Goal: Task Accomplishment & Management: Complete application form

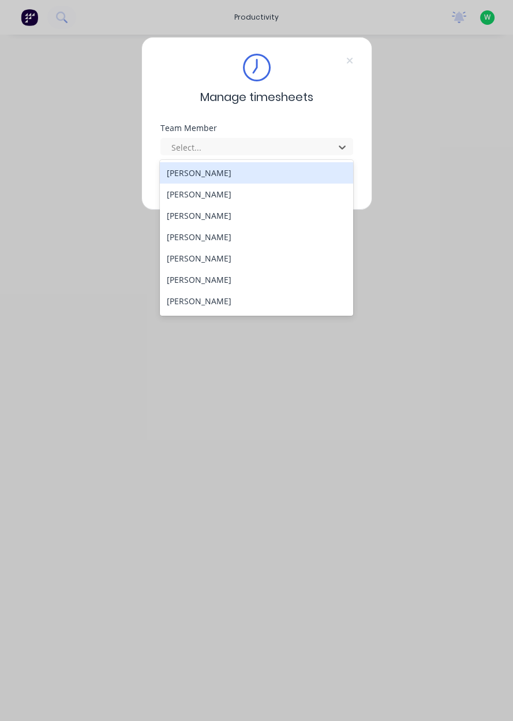
click at [185, 309] on div "[PERSON_NAME]" at bounding box center [256, 300] width 193 height 21
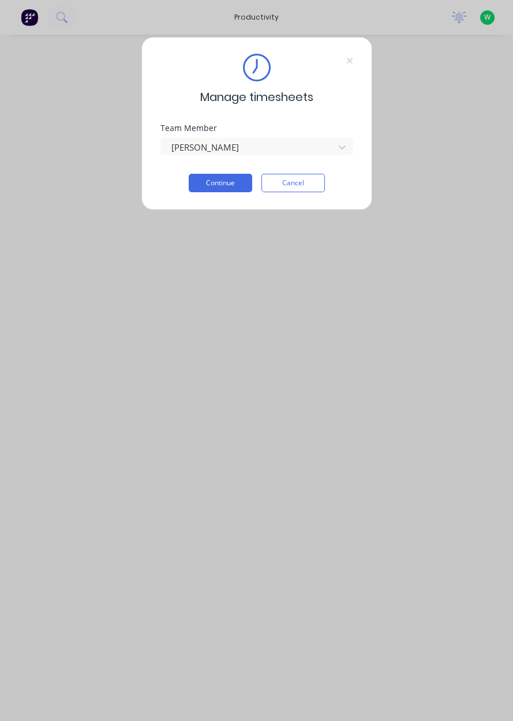
click at [211, 183] on button "Continue" at bounding box center [220, 183] width 63 height 18
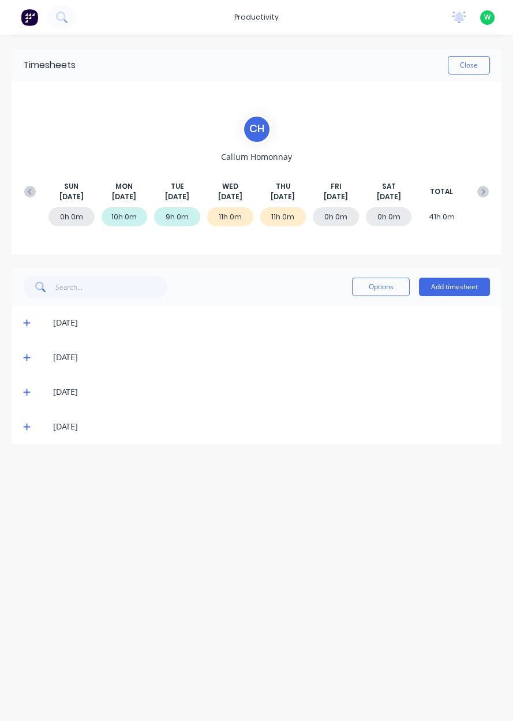
click at [462, 288] on button "Add timesheet" at bounding box center [454, 286] width 71 height 18
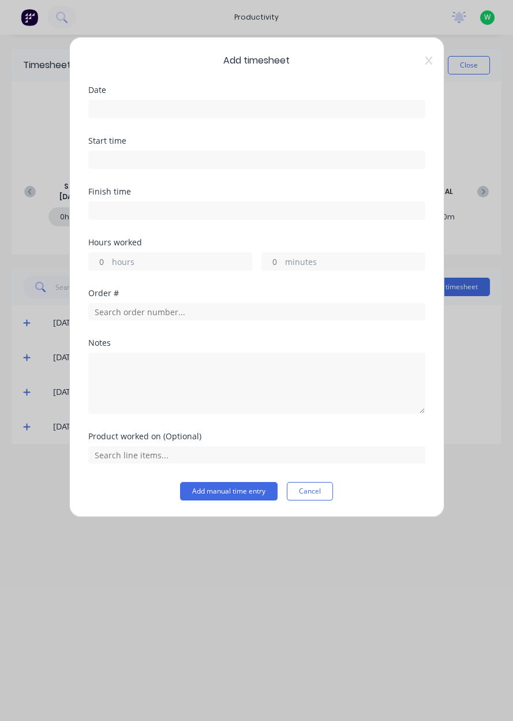
click at [184, 104] on input at bounding box center [257, 108] width 336 height 17
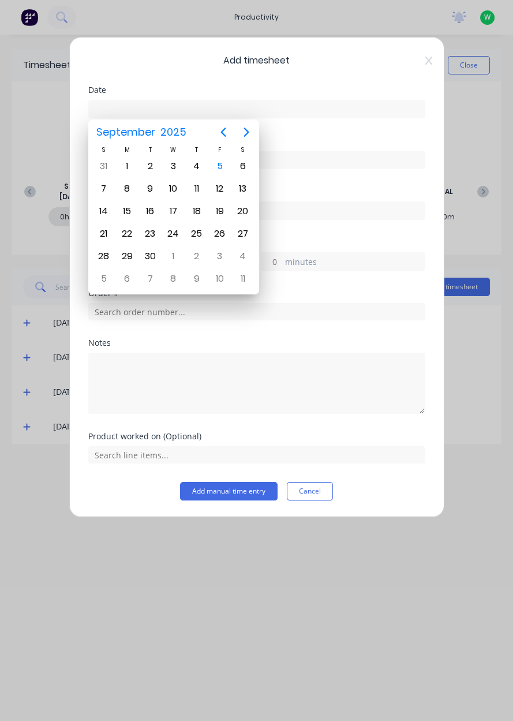
click at [220, 170] on div "5" at bounding box center [219, 165] width 17 height 17
type input "[DATE]"
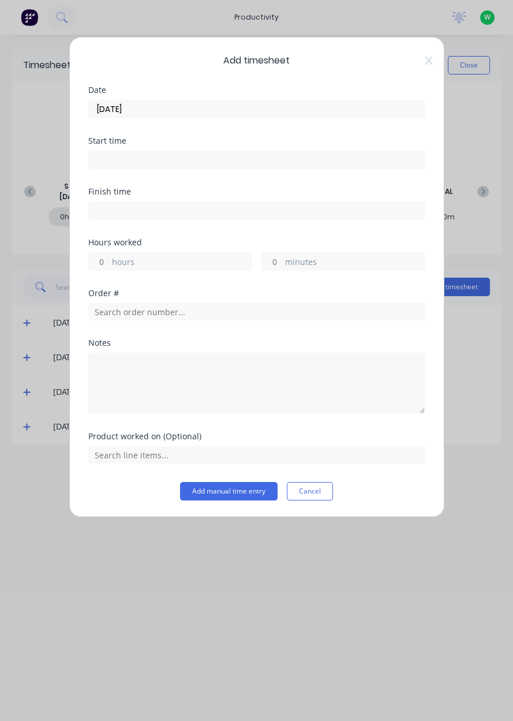
click at [155, 262] on label "hours" at bounding box center [182, 263] width 140 height 14
click at [109, 262] on input "hours" at bounding box center [99, 261] width 20 height 17
type input "6.5"
click at [170, 313] on input "text" at bounding box center [256, 311] width 337 height 17
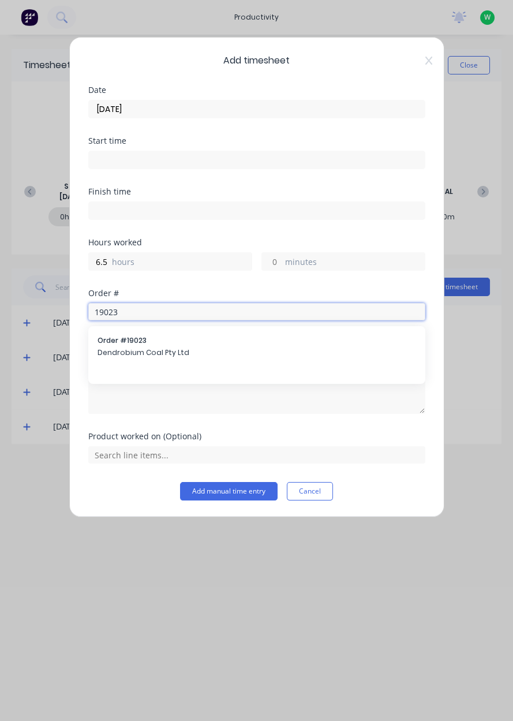
type input "19023"
click at [204, 357] on div "Order # 19023 Dendrobium Coal Pty Ltd" at bounding box center [256, 347] width 318 height 24
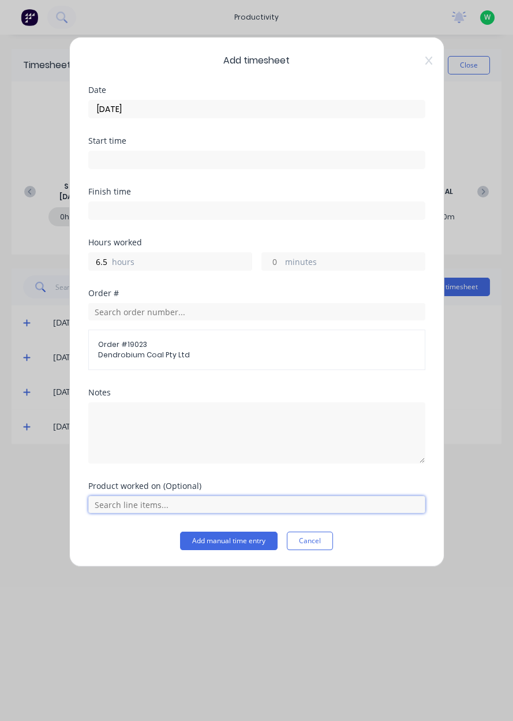
click at [156, 509] on input "text" at bounding box center [256, 504] width 337 height 17
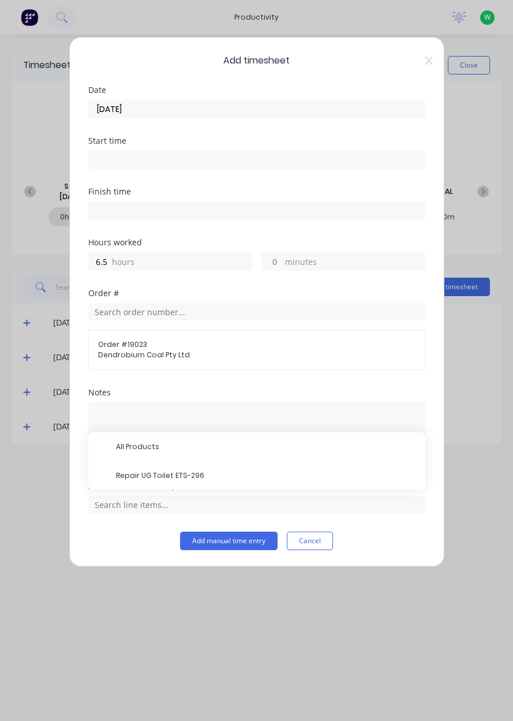
click at [173, 470] on span "Repair UG Toilet ETS-296" at bounding box center [266, 475] width 300 height 10
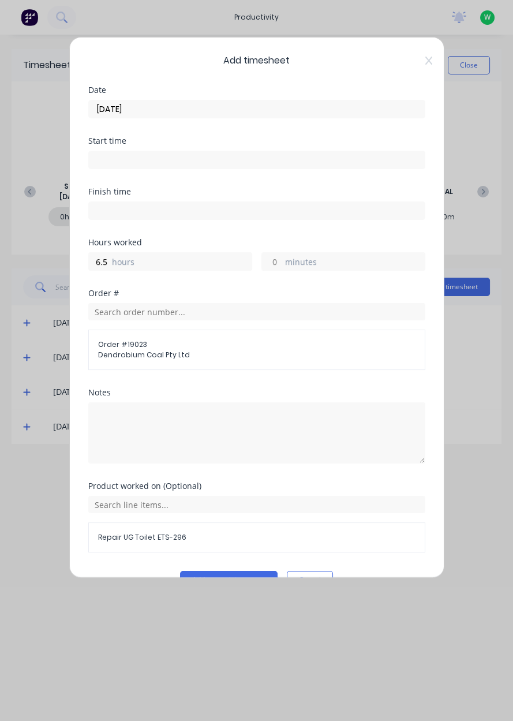
scroll to position [25, 0]
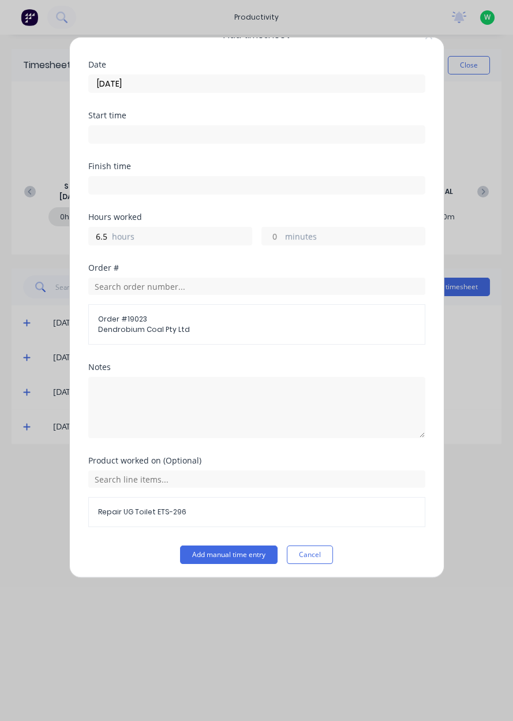
click at [239, 554] on button "Add manual time entry" at bounding box center [228, 554] width 97 height 18
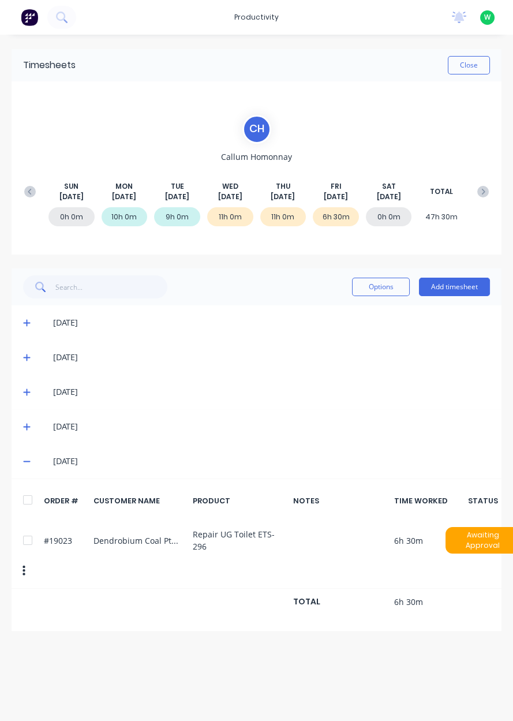
click at [457, 288] on button "Add timesheet" at bounding box center [454, 286] width 71 height 18
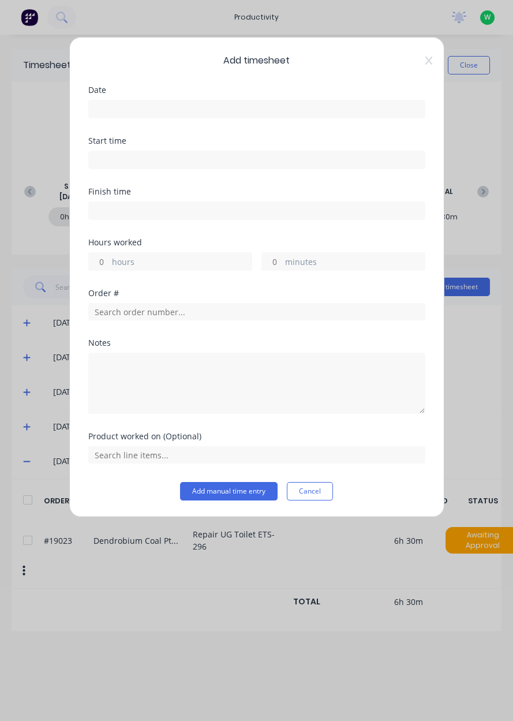
click at [192, 267] on label "hours" at bounding box center [182, 263] width 140 height 14
click at [109, 267] on input "hours" at bounding box center [99, 261] width 20 height 17
type input "1"
click at [209, 314] on input "text" at bounding box center [256, 311] width 337 height 17
click at [217, 264] on label "hours" at bounding box center [182, 263] width 140 height 14
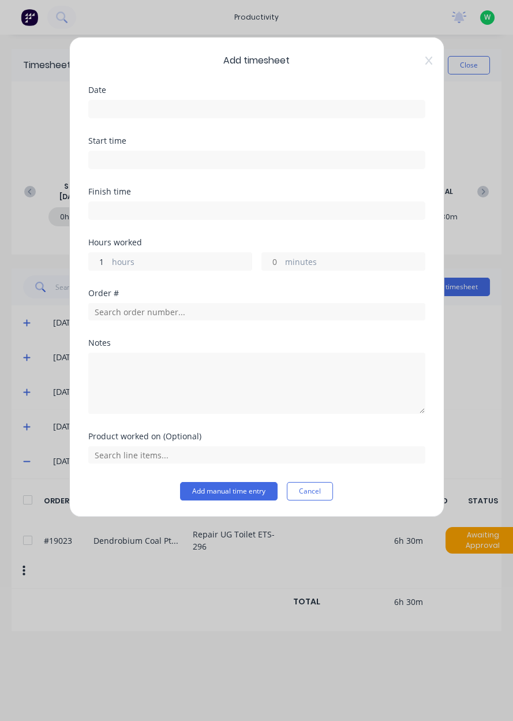
click at [109, 264] on input "1" at bounding box center [99, 261] width 20 height 17
type input ".5"
click at [203, 313] on input "text" at bounding box center [256, 311] width 337 height 17
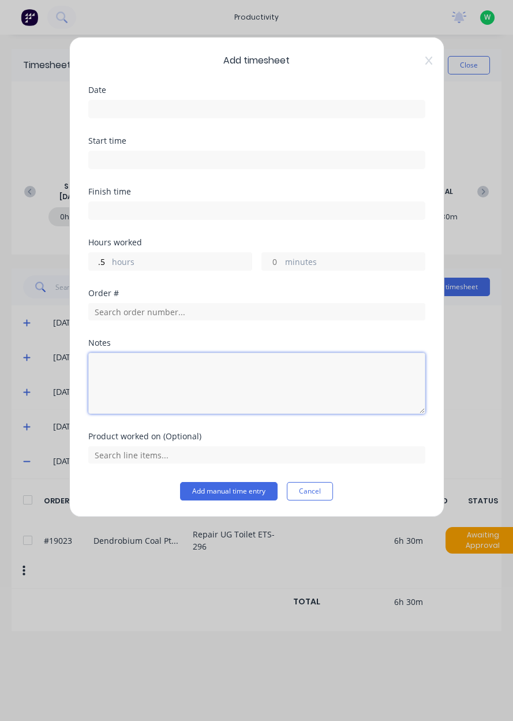
click at [228, 385] on textarea at bounding box center [256, 382] width 337 height 61
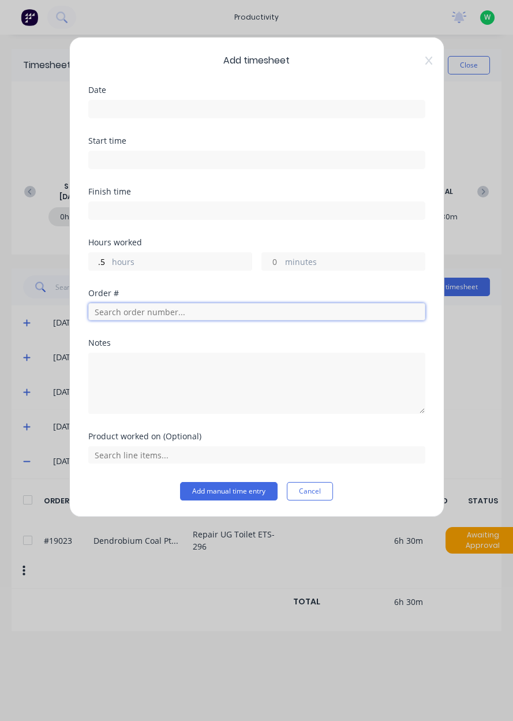
click at [228, 308] on input "text" at bounding box center [256, 311] width 337 height 17
type input "17483"
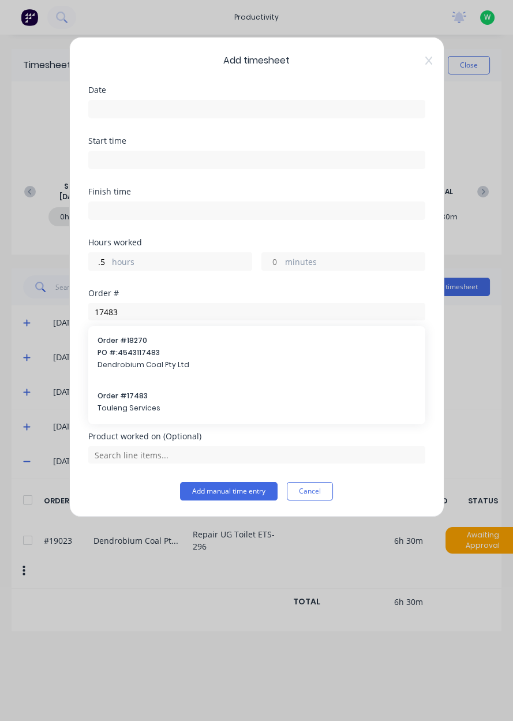
click at [193, 410] on span "Touleng Services" at bounding box center [256, 408] width 318 height 10
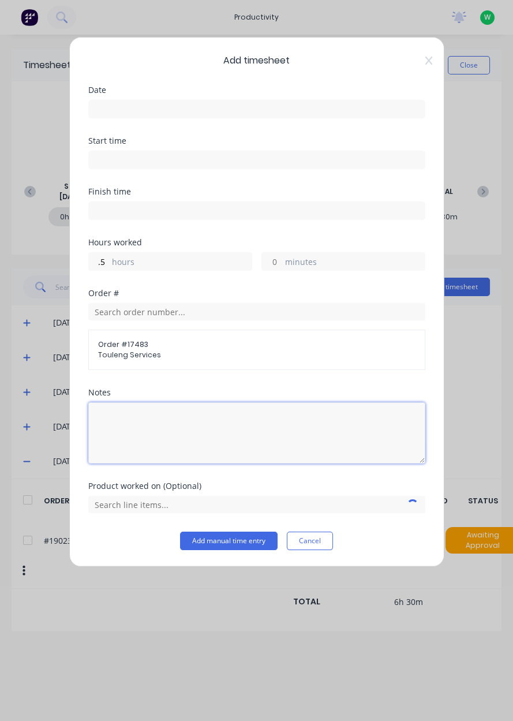
click at [200, 422] on textarea at bounding box center [256, 432] width 337 height 61
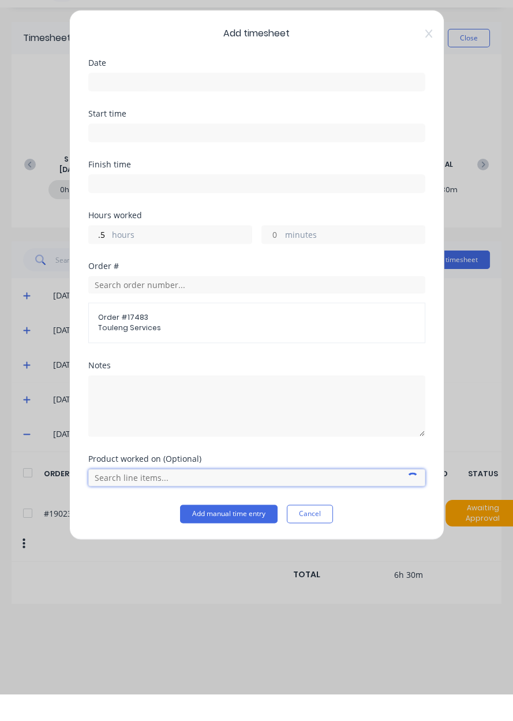
click at [181, 508] on input "text" at bounding box center [256, 504] width 337 height 17
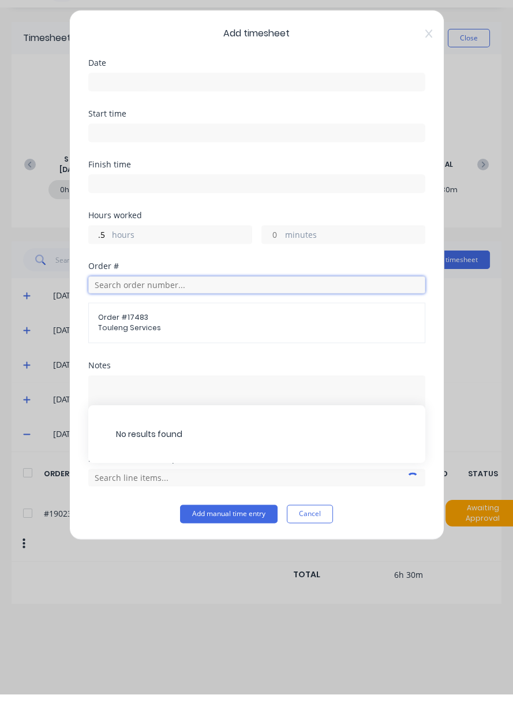
click at [184, 314] on input "text" at bounding box center [256, 311] width 337 height 17
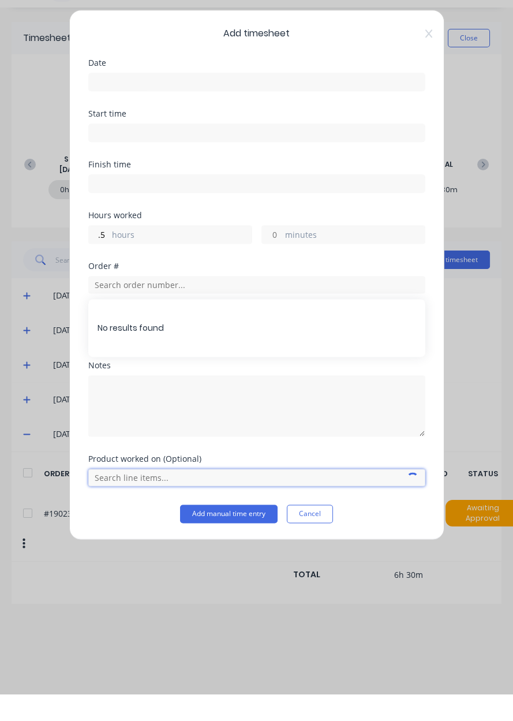
click at [181, 502] on input "text" at bounding box center [256, 504] width 337 height 17
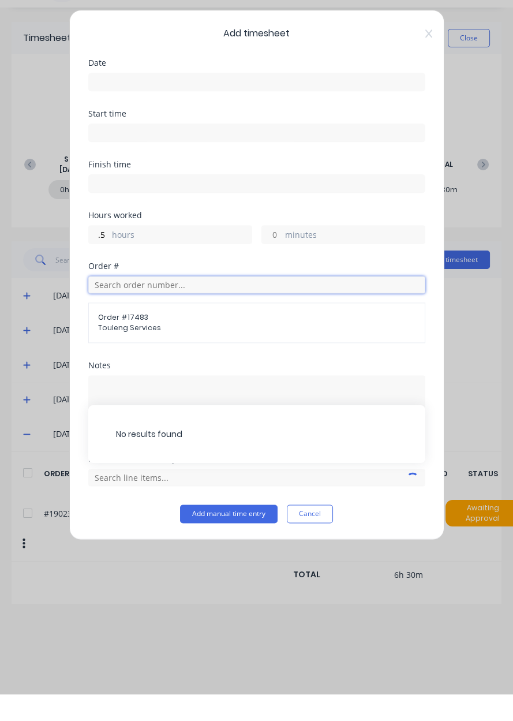
click at [211, 314] on input "text" at bounding box center [256, 311] width 337 height 17
click at [295, 314] on input "text" at bounding box center [256, 311] width 337 height 17
click at [306, 306] on input "text" at bounding box center [256, 311] width 337 height 17
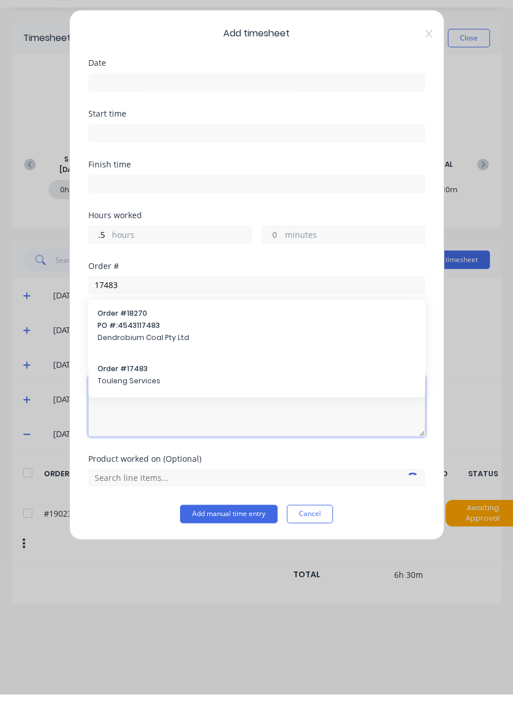
click at [125, 404] on textarea at bounding box center [256, 432] width 337 height 61
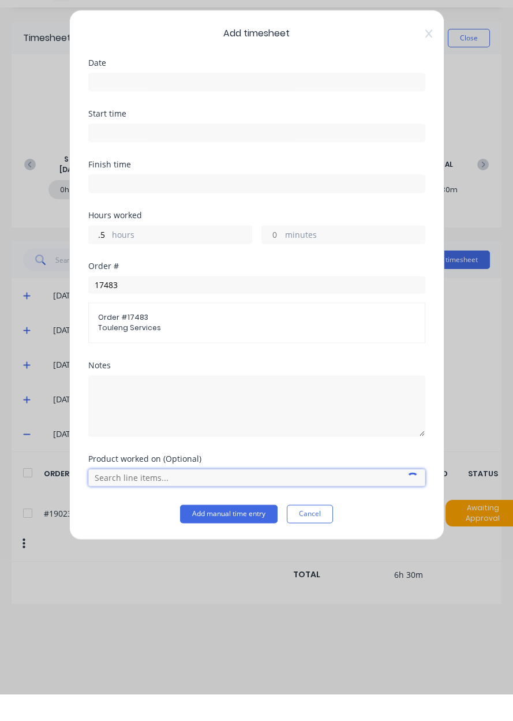
click at [106, 506] on input "text" at bounding box center [256, 504] width 337 height 17
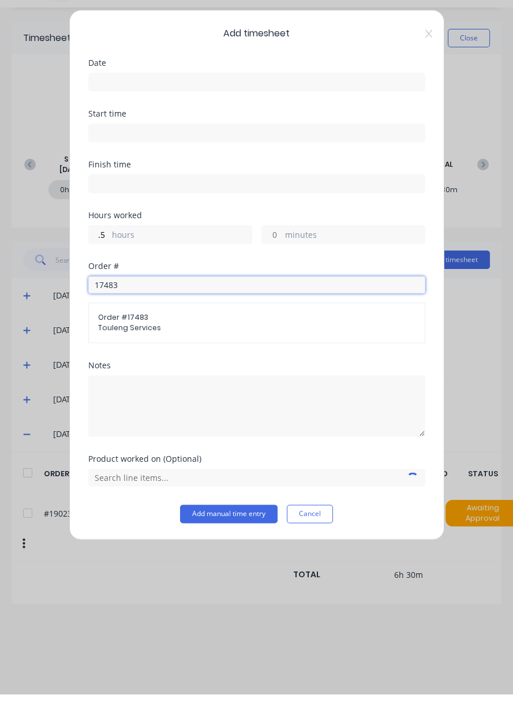
click at [129, 313] on input "17483" at bounding box center [256, 311] width 337 height 17
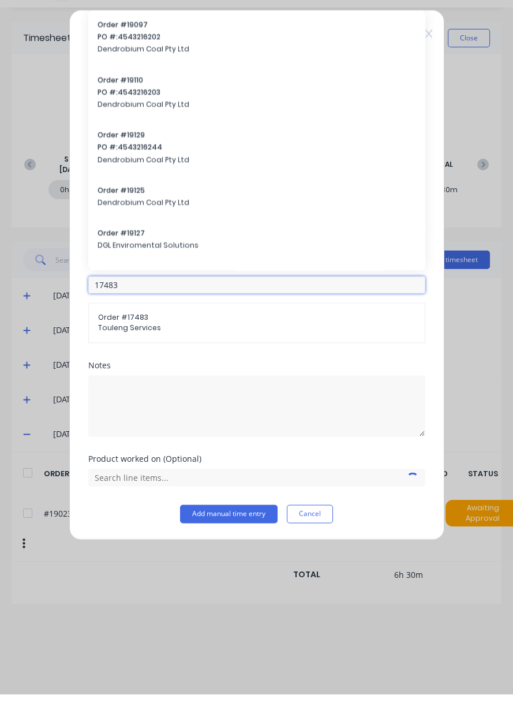
click at [149, 314] on input "17483" at bounding box center [256, 311] width 337 height 17
type input "17483"
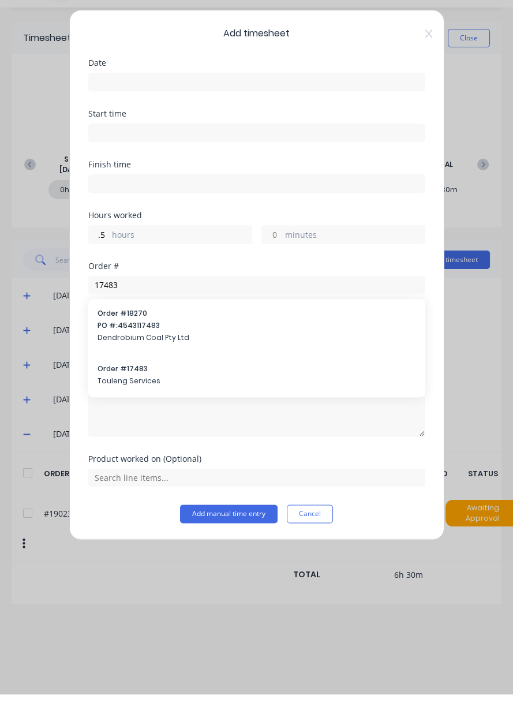
click at [213, 400] on div "Order # 17483 Touleng Services" at bounding box center [256, 403] width 318 height 24
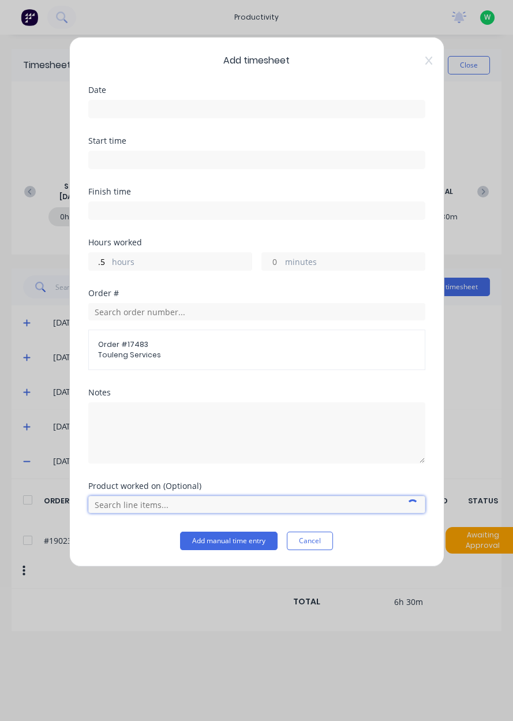
click at [217, 501] on input "text" at bounding box center [256, 504] width 337 height 17
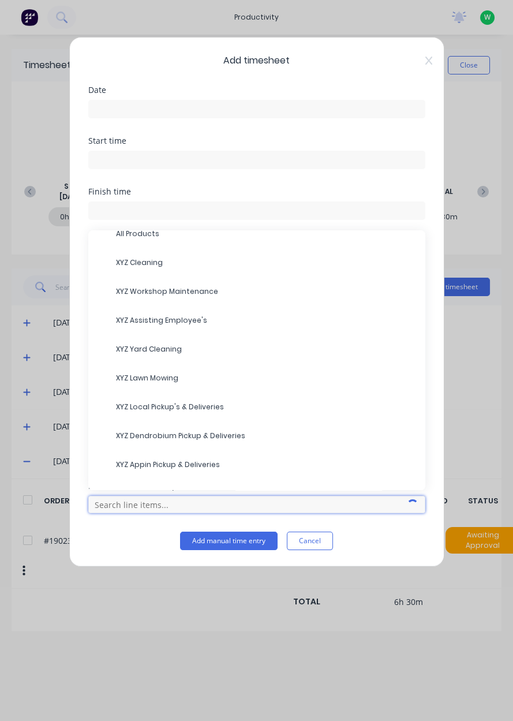
scroll to position [0, 0]
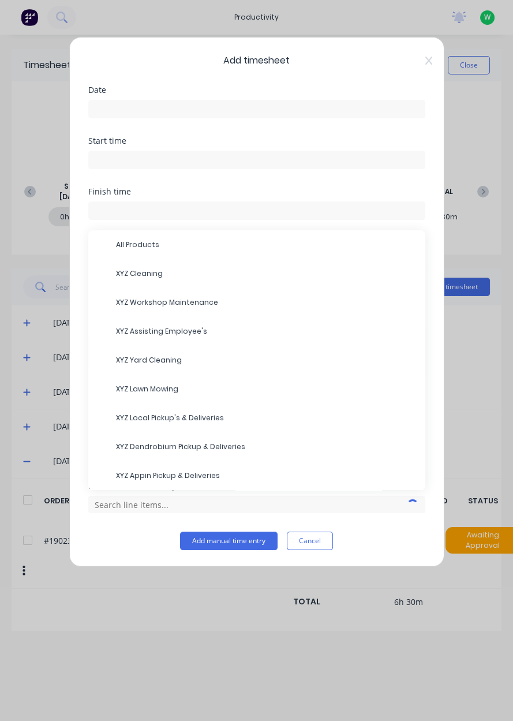
click at [190, 317] on div "XYZ Assisting Employee's" at bounding box center [256, 331] width 337 height 29
click at [197, 303] on span "XYZ Workshop Maintenance" at bounding box center [266, 302] width 300 height 10
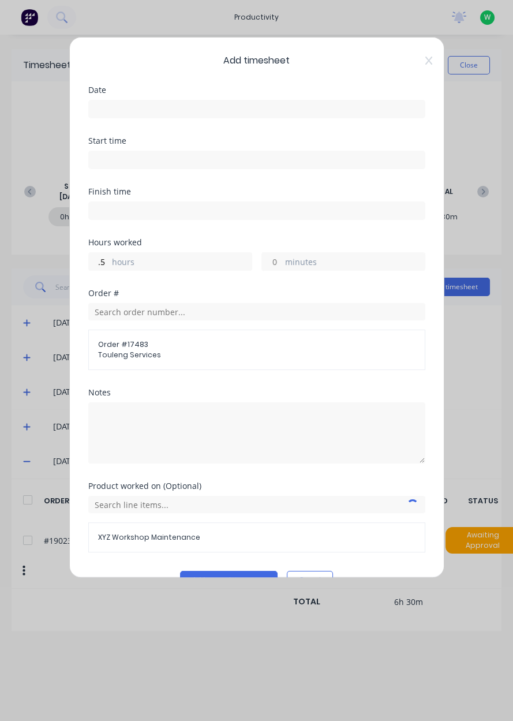
click at [505, 720] on div "Add timesheet Date Start time Finish time Hours worked .5 hours minutes Order #…" at bounding box center [256, 360] width 513 height 721
click at [243, 573] on button "Add manual time entry" at bounding box center [228, 580] width 97 height 18
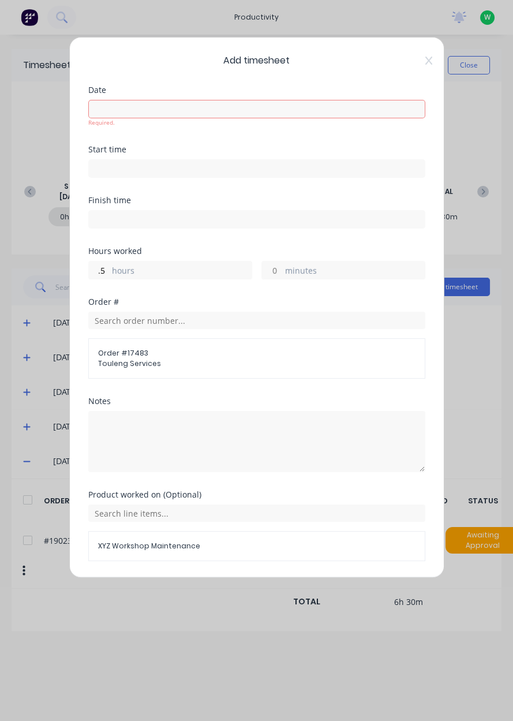
click at [237, 587] on button "Add manual time entry" at bounding box center [228, 588] width 97 height 18
click at [283, 104] on input at bounding box center [257, 108] width 336 height 17
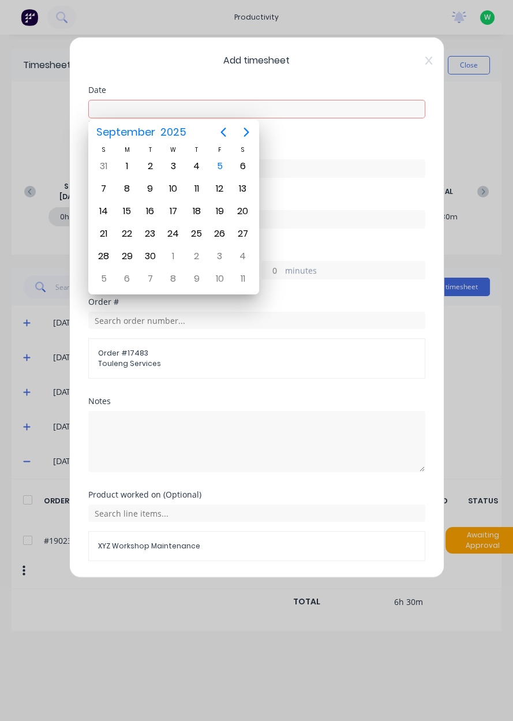
click at [220, 172] on div "5" at bounding box center [219, 165] width 17 height 17
type input "[DATE]"
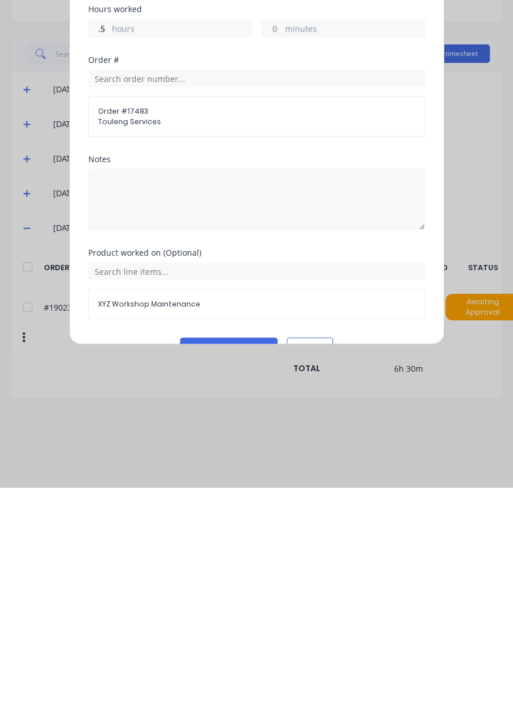
click at [237, 576] on button "Add manual time entry" at bounding box center [228, 580] width 97 height 18
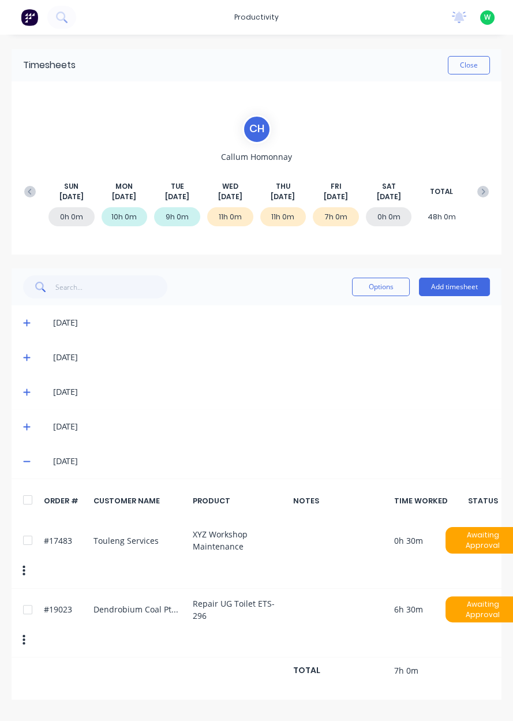
click at [27, 629] on button "button" at bounding box center [23, 639] width 27 height 21
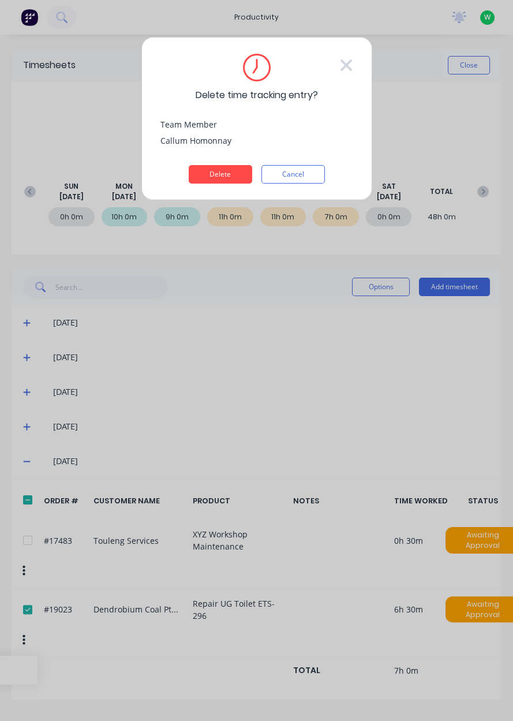
click at [220, 175] on button "Delete" at bounding box center [220, 174] width 63 height 18
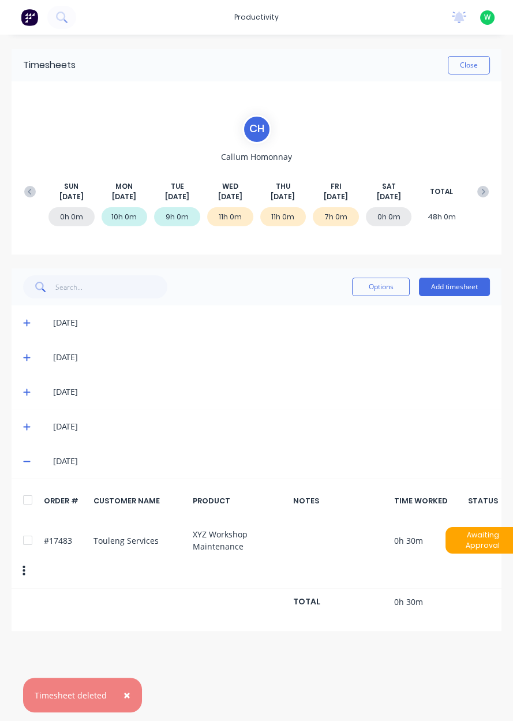
click at [450, 287] on button "Add timesheet" at bounding box center [454, 286] width 71 height 18
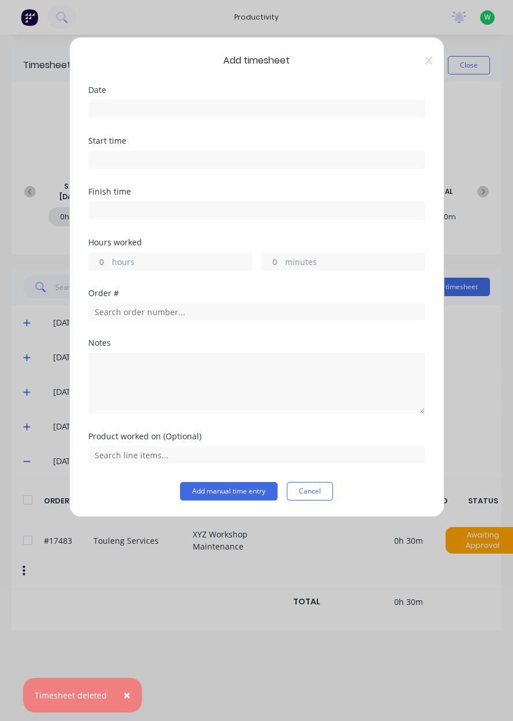
click at [330, 111] on input at bounding box center [257, 108] width 336 height 17
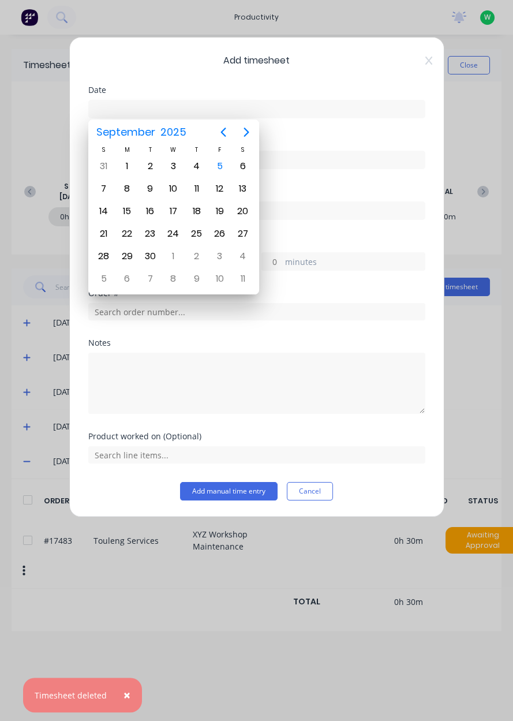
click at [223, 174] on div "5" at bounding box center [219, 166] width 23 height 22
type input "[DATE]"
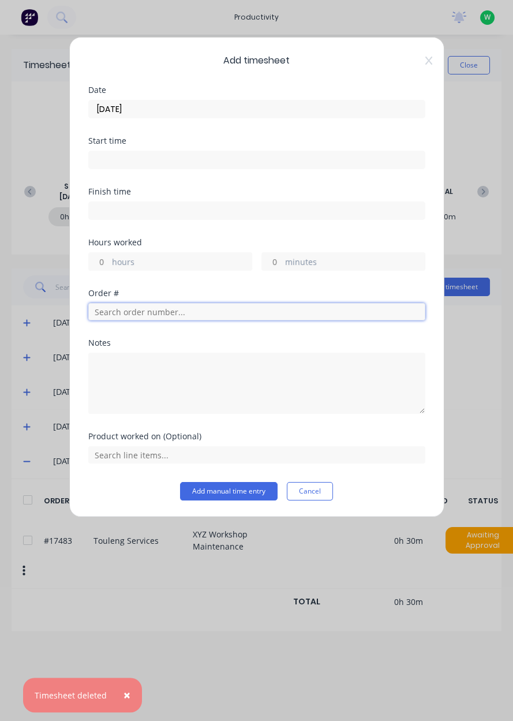
click at [186, 315] on input "text" at bounding box center [256, 311] width 337 height 17
type input "7.5"
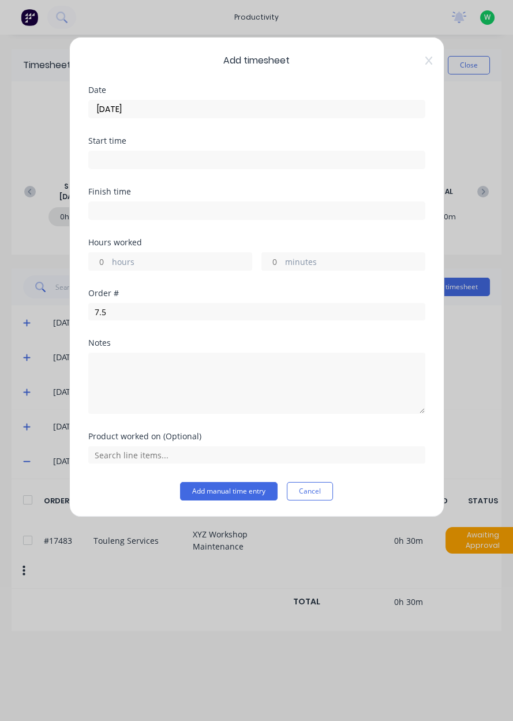
click at [219, 268] on label "hours" at bounding box center [182, 263] width 140 height 14
click at [109, 268] on input "hours" at bounding box center [99, 261] width 20 height 17
type input "7.5"
click at [185, 312] on input "7.5" at bounding box center [256, 311] width 337 height 17
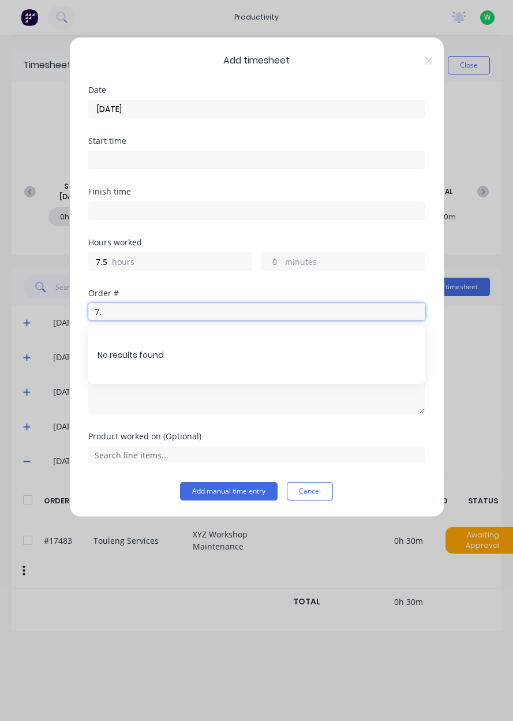
type input "7"
type input "19023"
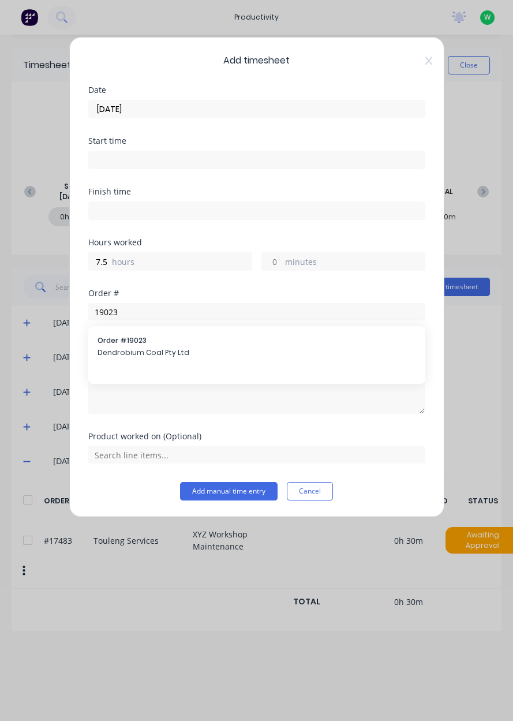
click at [185, 353] on span "Dendrobium Coal Pty Ltd" at bounding box center [256, 352] width 318 height 10
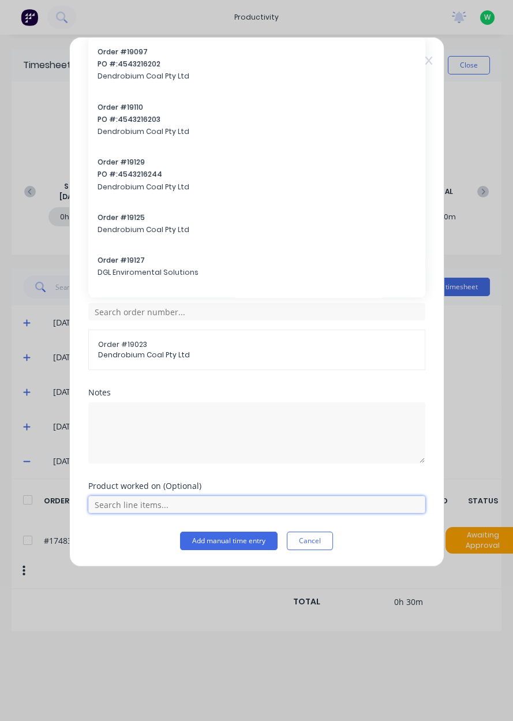
click at [195, 500] on input "text" at bounding box center [256, 504] width 337 height 17
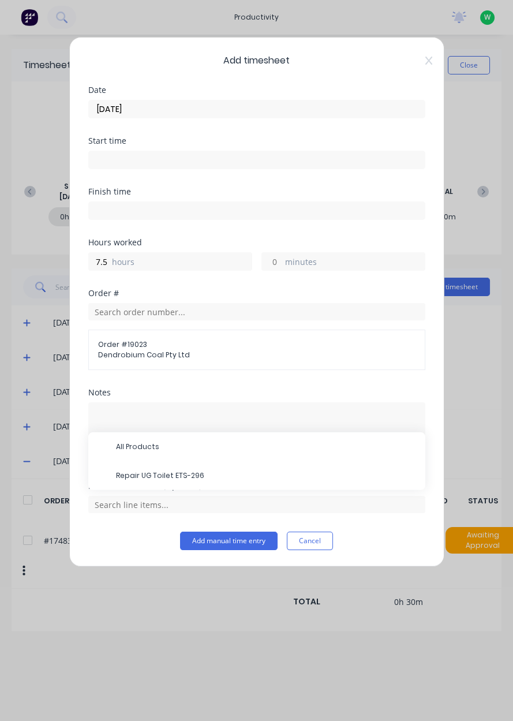
click at [187, 474] on span "Repair UG Toilet ETS-296" at bounding box center [266, 475] width 300 height 10
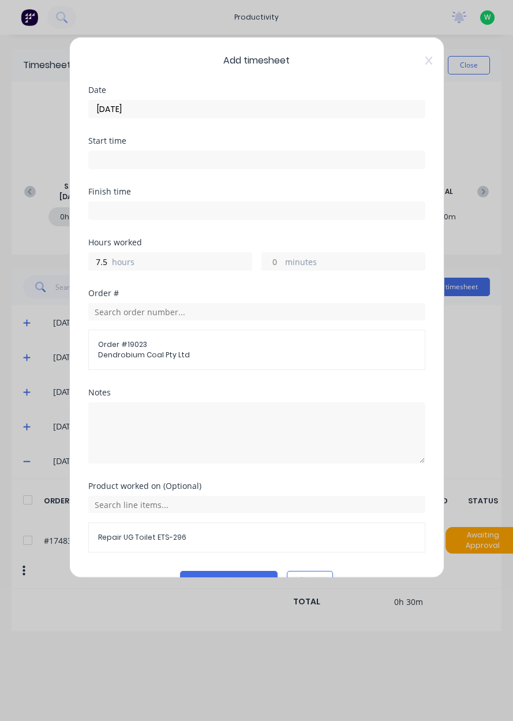
click at [227, 576] on button "Add manual time entry" at bounding box center [228, 580] width 97 height 18
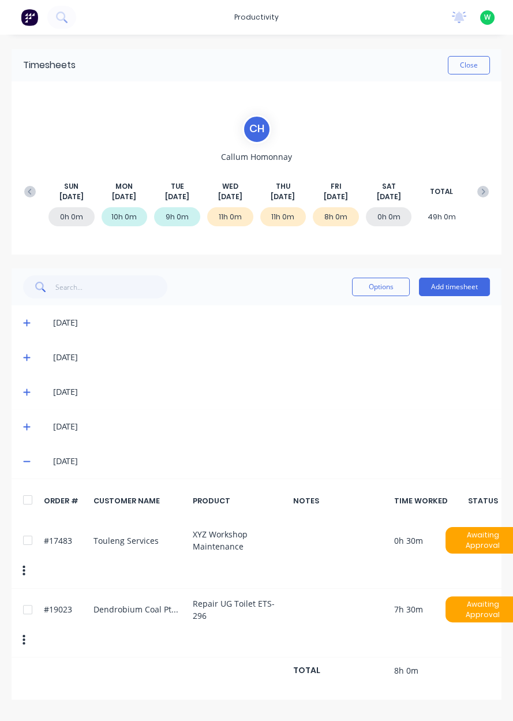
click at [271, 19] on div "productivity" at bounding box center [256, 17] width 56 height 17
click at [306, 54] on link "Workflow" at bounding box center [306, 54] width 153 height 23
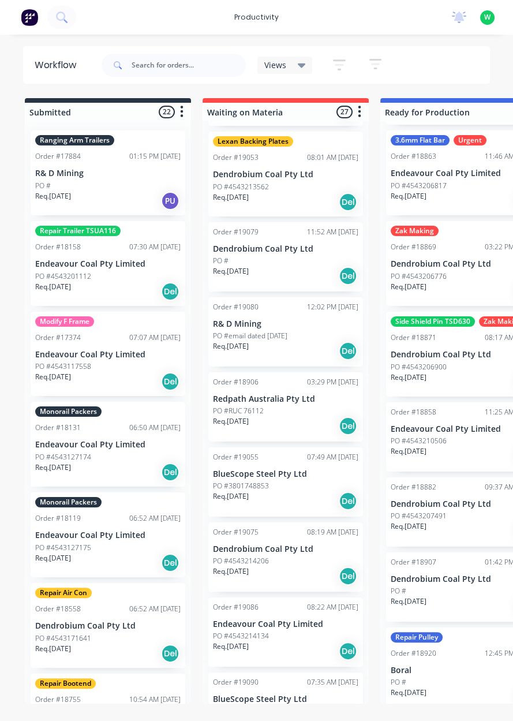
click at [256, 16] on div "productivity" at bounding box center [256, 17] width 56 height 17
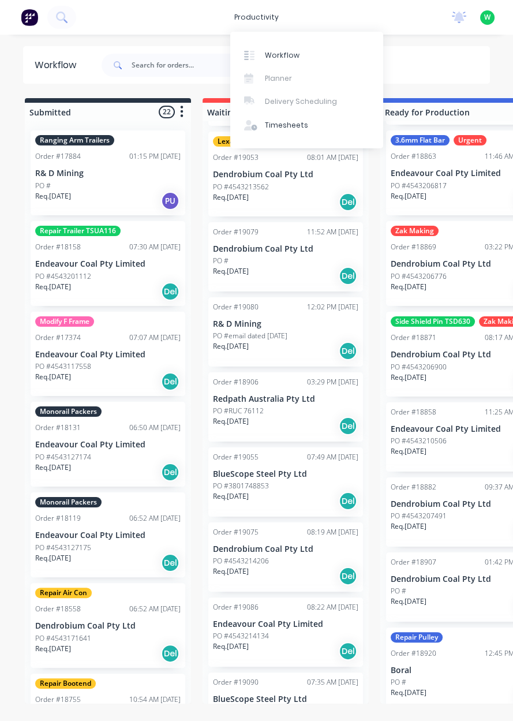
click at [296, 51] on link "Workflow" at bounding box center [306, 54] width 153 height 23
click at [270, 15] on div "productivity" at bounding box center [256, 17] width 56 height 17
click at [295, 128] on div "Timesheets" at bounding box center [286, 125] width 43 height 10
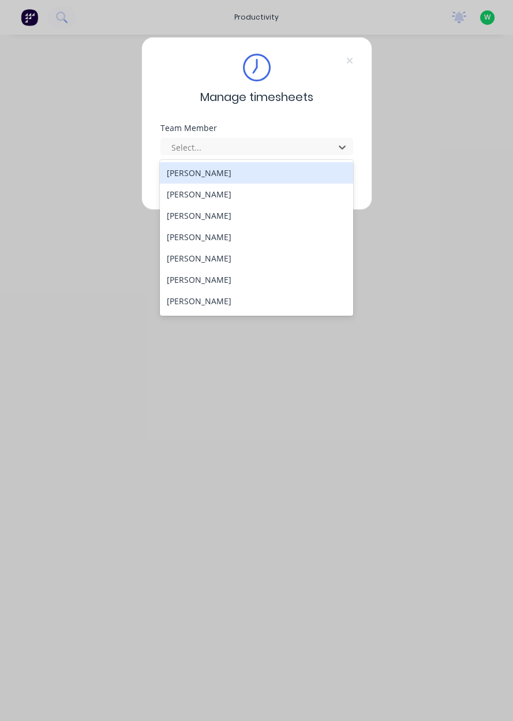
click at [221, 303] on div "[PERSON_NAME]" at bounding box center [256, 300] width 193 height 21
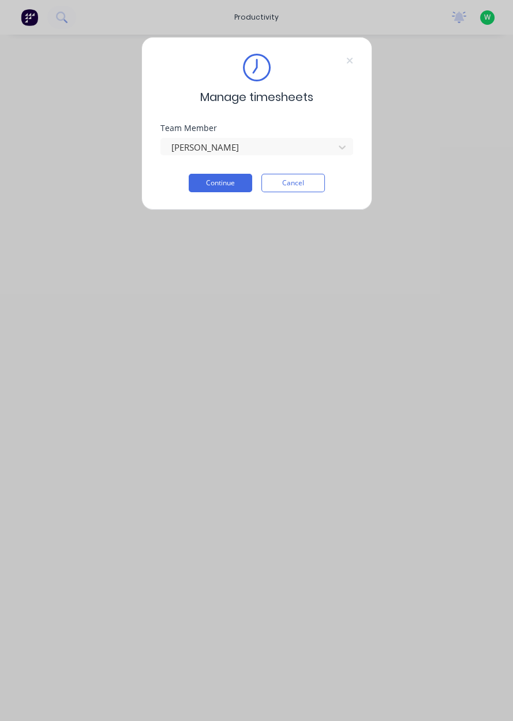
click at [231, 185] on button "Continue" at bounding box center [220, 183] width 63 height 18
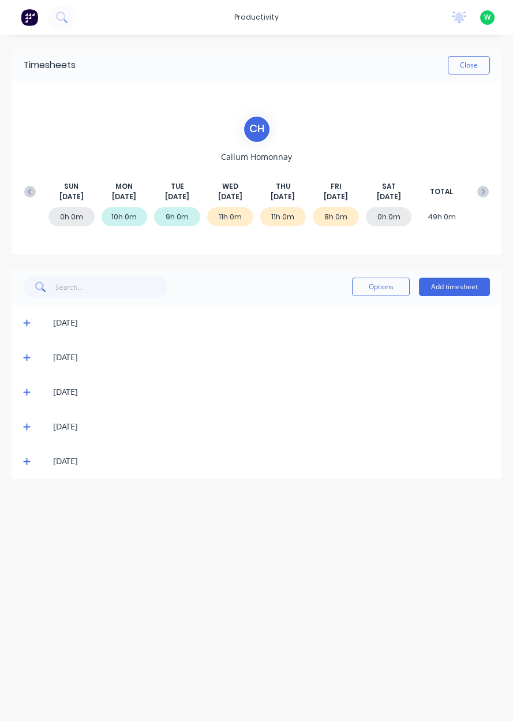
click at [450, 289] on button "Add timesheet" at bounding box center [454, 286] width 71 height 18
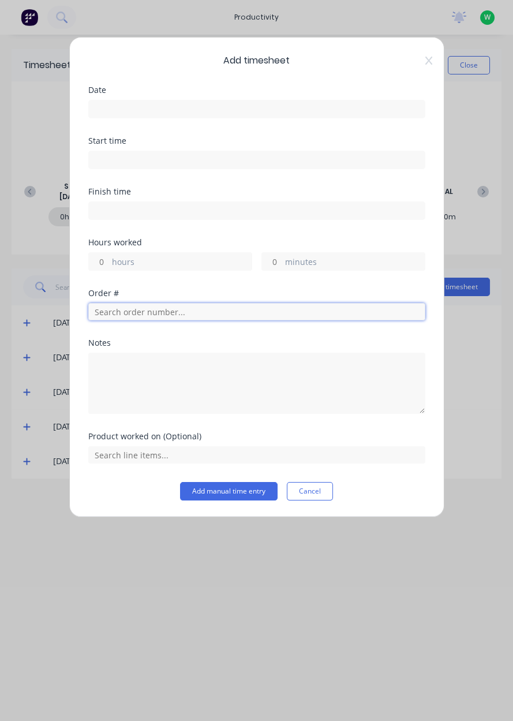
click at [163, 312] on input "text" at bounding box center [256, 311] width 337 height 17
type input "18931"
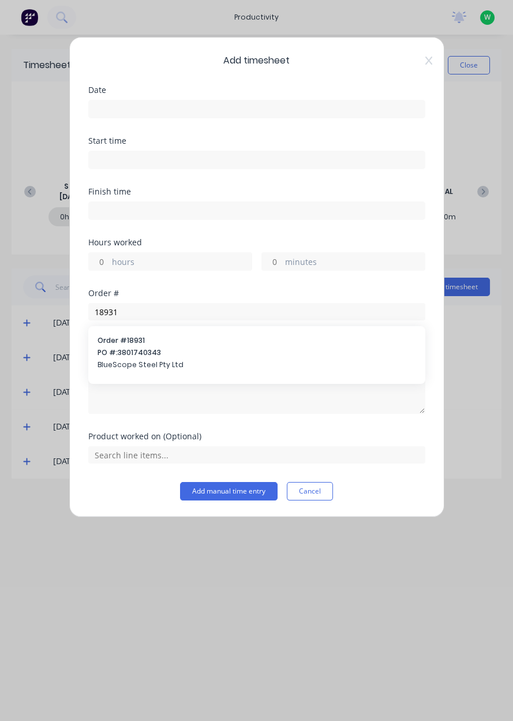
click at [184, 361] on span "BlueScope Steel Pty Ltd" at bounding box center [256, 364] width 318 height 10
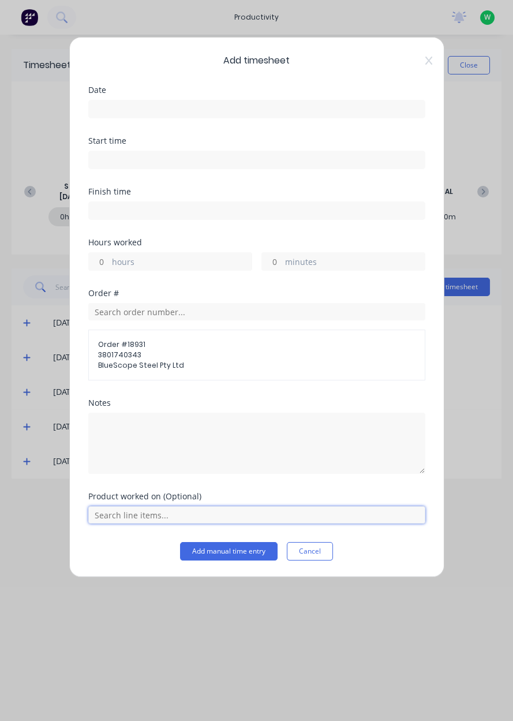
click at [132, 516] on input "text" at bounding box center [256, 514] width 337 height 17
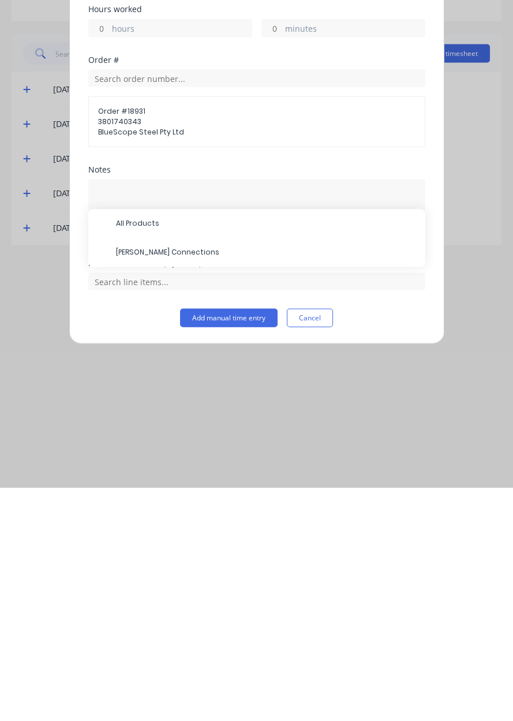
click at [164, 486] on span "BOS Lance Connections" at bounding box center [266, 486] width 300 height 10
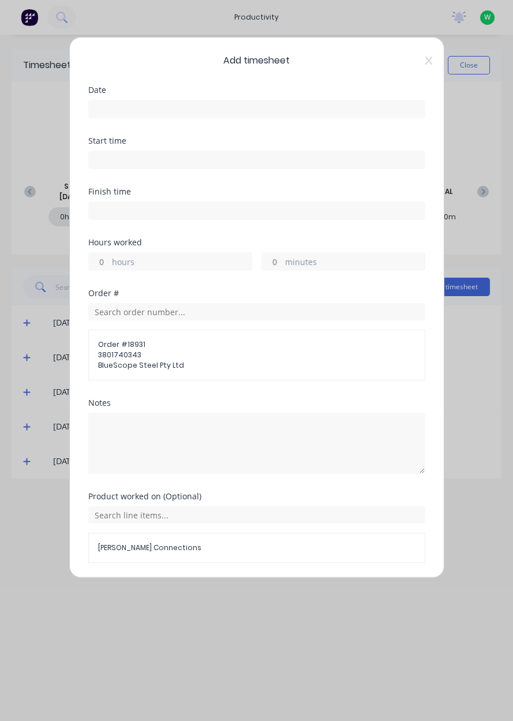
click at [171, 260] on label "hours" at bounding box center [182, 263] width 140 height 14
click at [109, 260] on input "hours" at bounding box center [99, 261] width 20 height 17
type input "1"
click at [100, 74] on div "Add timesheet Date Start time Finish time Hours worked 1 hours minutes Order # …" at bounding box center [256, 307] width 375 height 541
click at [155, 105] on input at bounding box center [257, 108] width 336 height 17
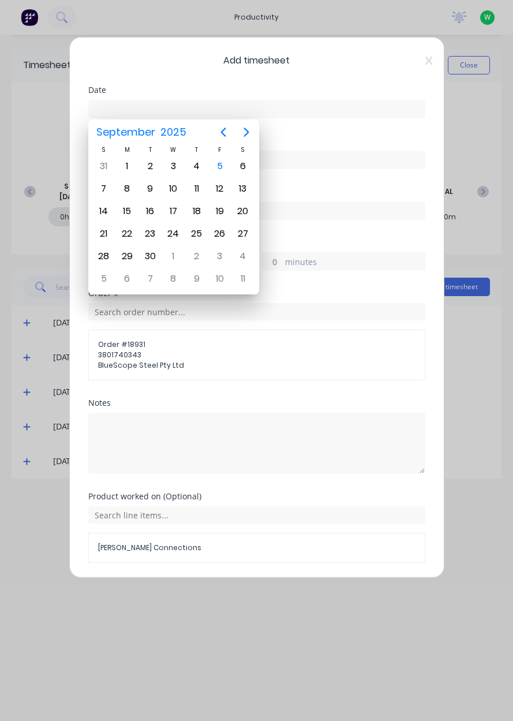
click at [220, 164] on div "5" at bounding box center [219, 165] width 17 height 17
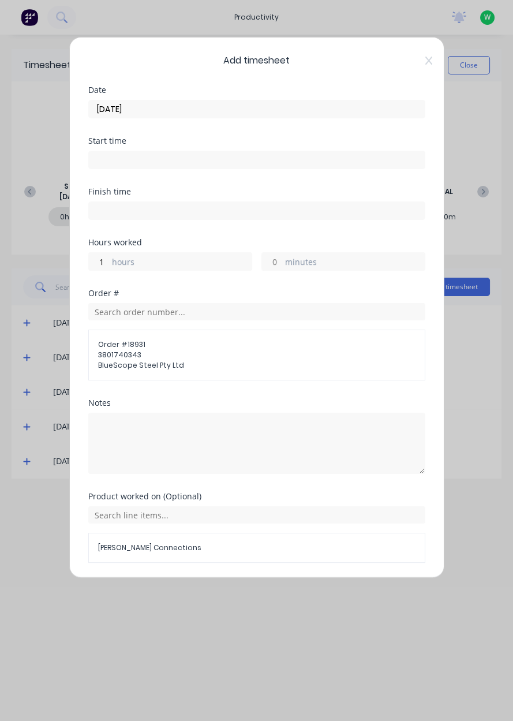
type input "[DATE]"
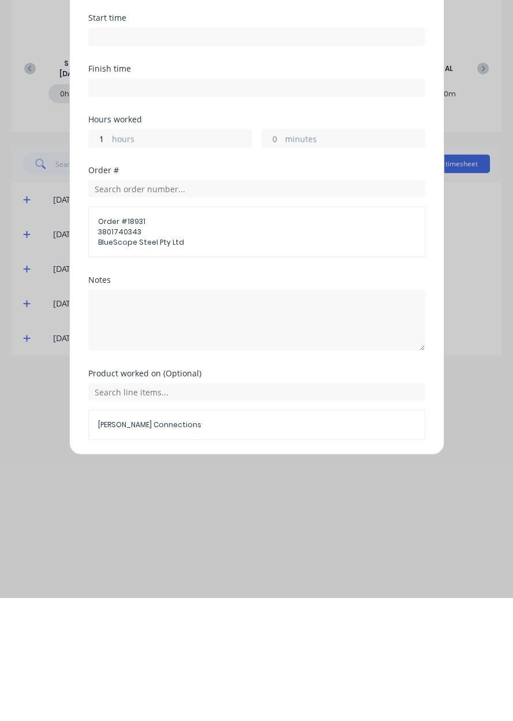
click at [230, 549] on span "BOS Lance Connections" at bounding box center [256, 547] width 317 height 10
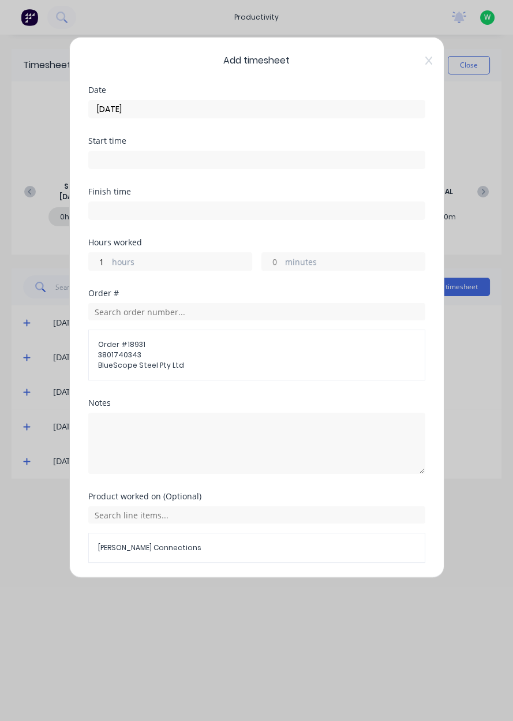
click at [219, 590] on button "Add manual time entry" at bounding box center [228, 590] width 97 height 18
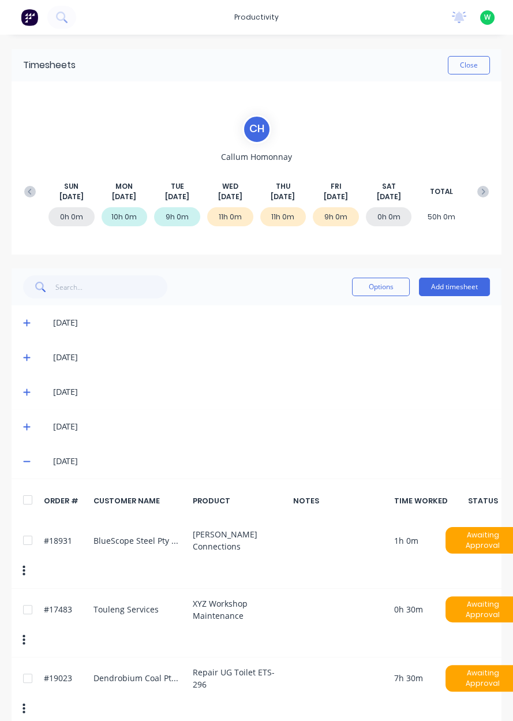
click at [29, 197] on button at bounding box center [29, 191] width 23 height 21
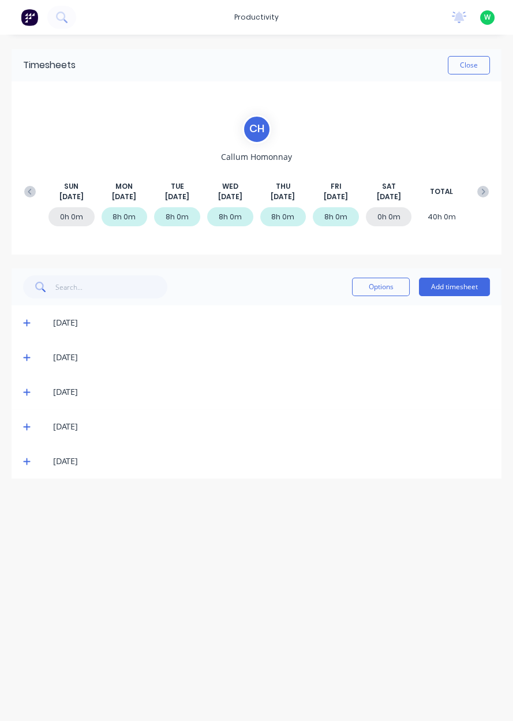
click at [470, 69] on button "Close" at bounding box center [469, 65] width 42 height 18
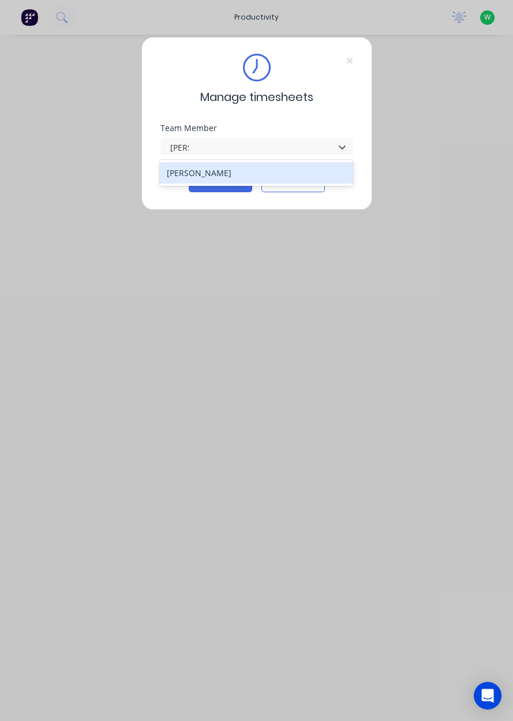
click at [194, 183] on div "[PERSON_NAME]" at bounding box center [256, 173] width 193 height 26
click at [185, 171] on div "[PERSON_NAME]" at bounding box center [256, 172] width 193 height 21
type input "sam"
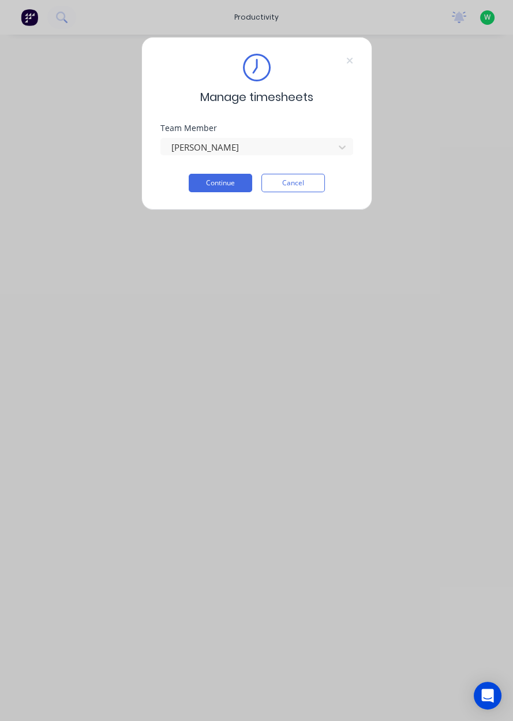
click at [215, 185] on button "Continue" at bounding box center [220, 183] width 63 height 18
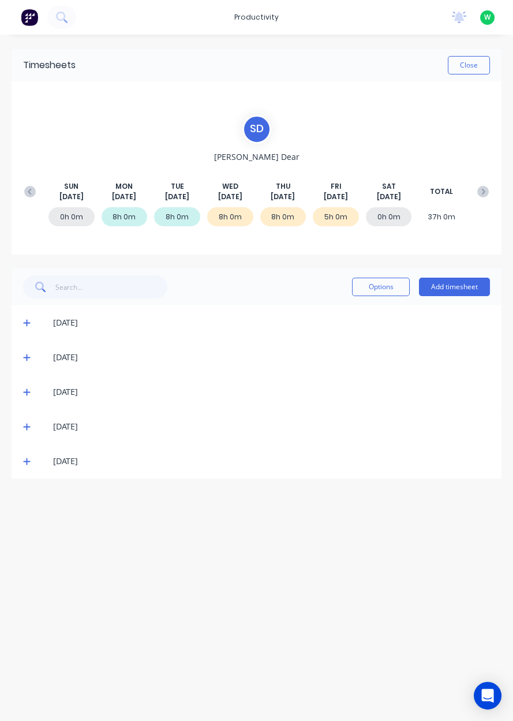
click at [33, 461] on span at bounding box center [29, 461] width 12 height 12
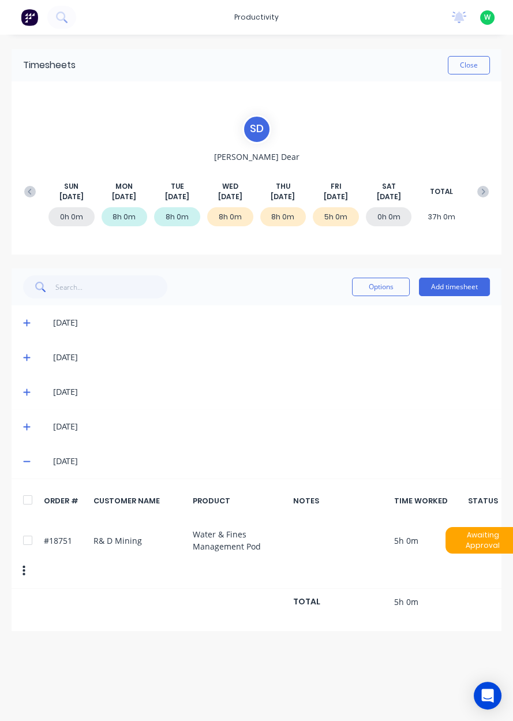
click at [453, 287] on button "Add timesheet" at bounding box center [454, 286] width 71 height 18
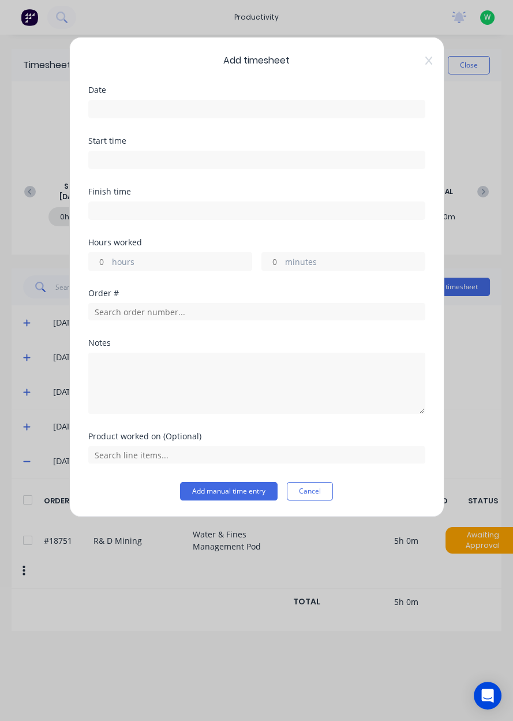
click at [99, 264] on input "hours" at bounding box center [99, 261] width 20 height 17
type input "1"
click at [272, 254] on input "minutes" at bounding box center [272, 261] width 20 height 17
type input "30"
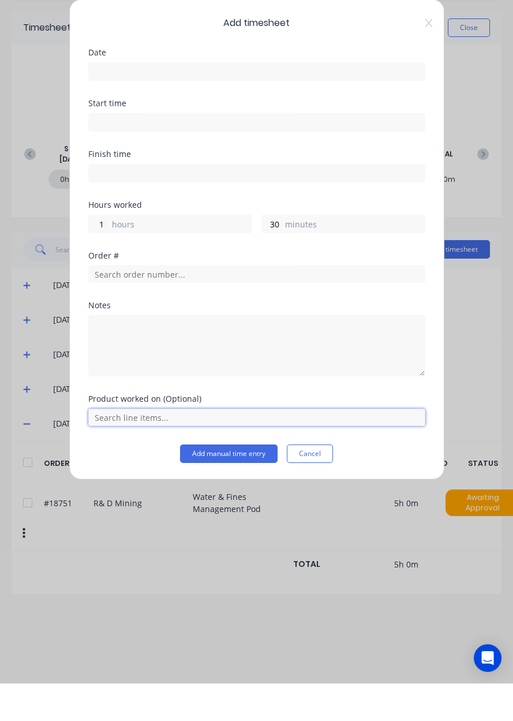
click at [273, 456] on input "text" at bounding box center [256, 454] width 337 height 17
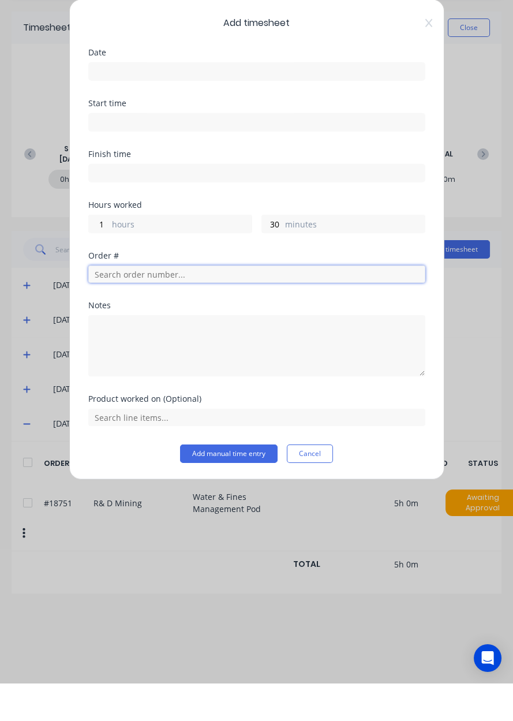
click at [242, 310] on input "text" at bounding box center [256, 311] width 337 height 17
type input "17483"
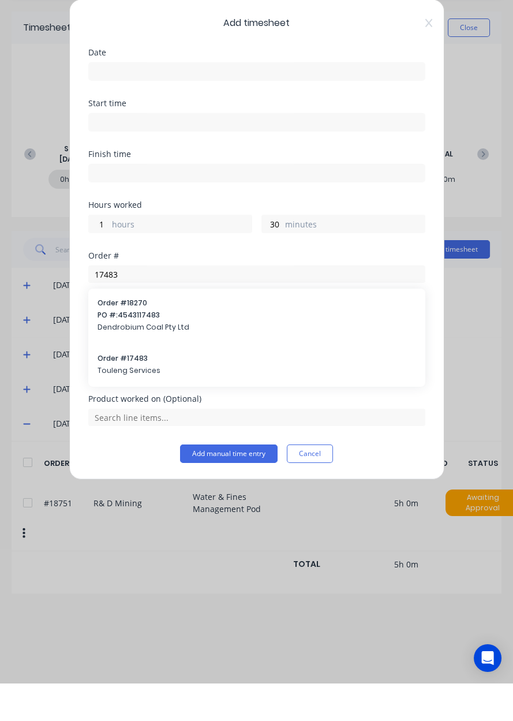
click at [132, 403] on span "Touleng Services" at bounding box center [256, 408] width 318 height 10
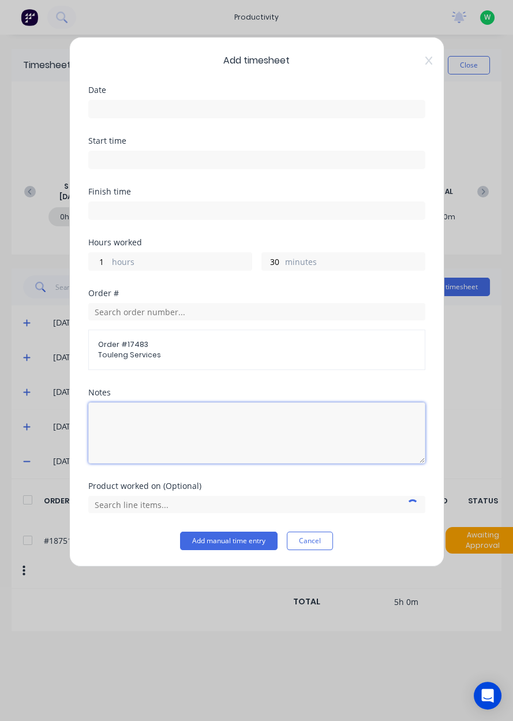
click at [341, 444] on textarea at bounding box center [256, 432] width 337 height 61
type textarea "Swept up floors, emptied bins, cleaned and lubricsted lathe"
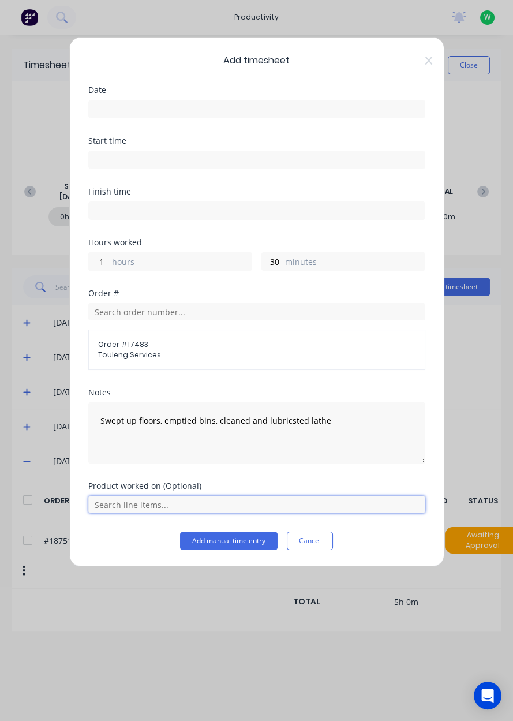
click at [170, 506] on input "text" at bounding box center [256, 504] width 337 height 17
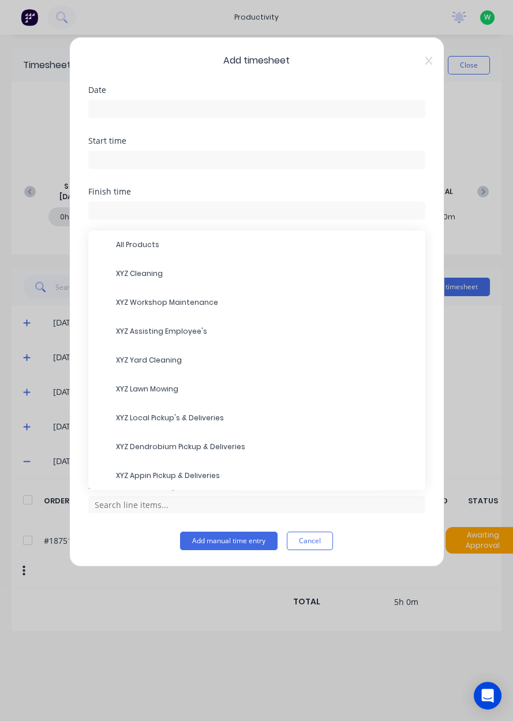
click at [184, 275] on span "XYZ Cleaning" at bounding box center [266, 273] width 300 height 10
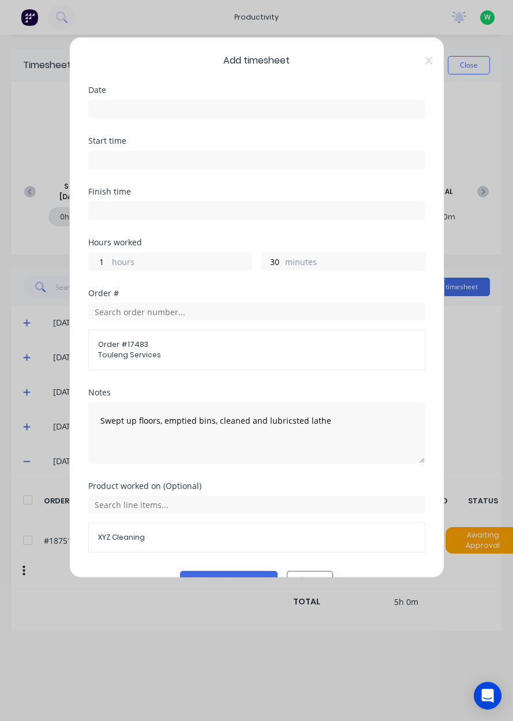
click at [250, 573] on button "Add manual time entry" at bounding box center [228, 580] width 97 height 18
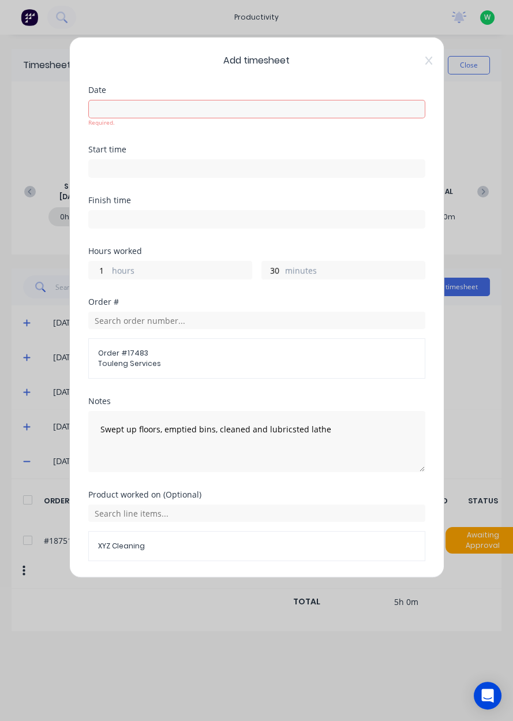
click at [241, 581] on button "Add manual time entry" at bounding box center [228, 588] width 97 height 18
click at [243, 590] on button "Add manual time entry" at bounding box center [228, 588] width 97 height 18
click at [246, 583] on button "Add manual time entry" at bounding box center [228, 588] width 97 height 18
click at [233, 588] on button "Add manual time entry" at bounding box center [228, 588] width 97 height 18
click at [167, 114] on input at bounding box center [257, 108] width 336 height 17
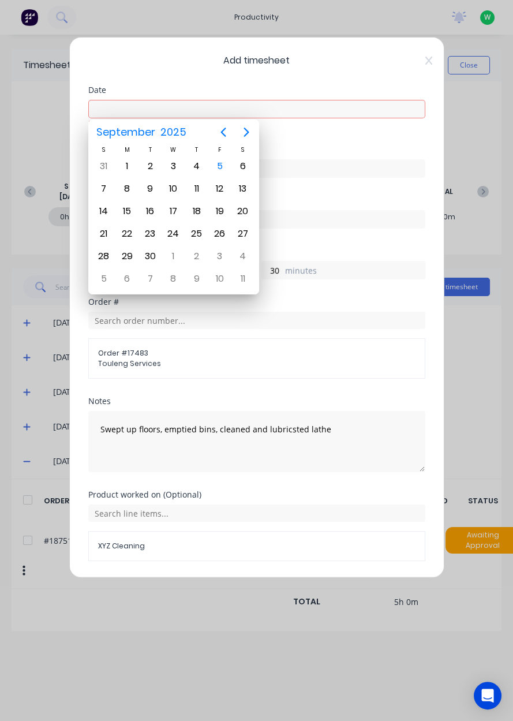
click at [221, 170] on div "5" at bounding box center [219, 165] width 17 height 17
type input "[DATE]"
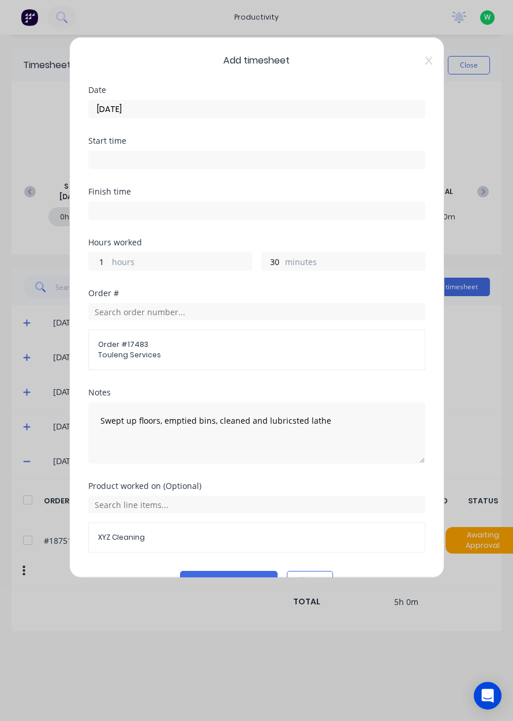
click at [250, 581] on button "Add manual time entry" at bounding box center [228, 580] width 97 height 18
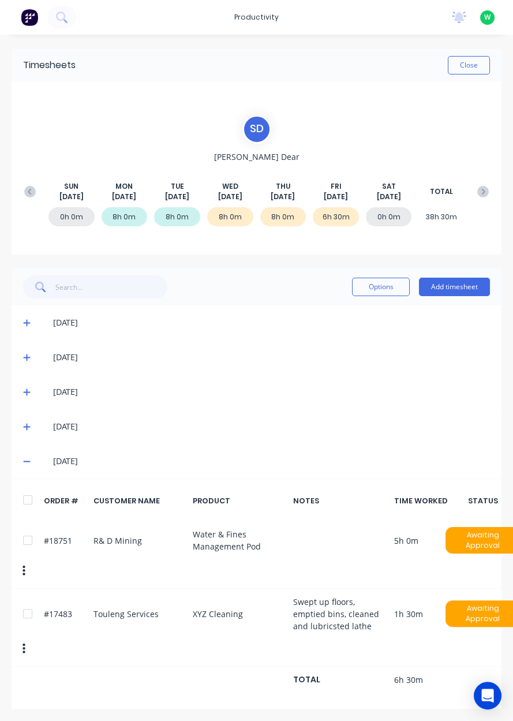
click at [471, 282] on button "Add timesheet" at bounding box center [454, 286] width 71 height 18
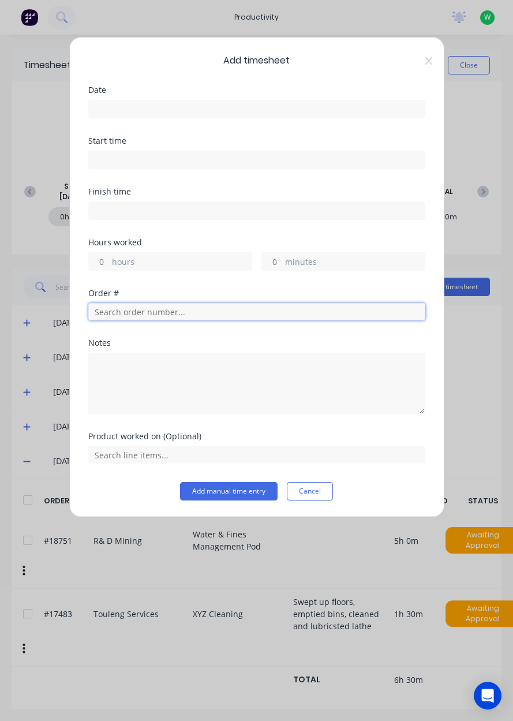
click at [176, 304] on input "text" at bounding box center [256, 311] width 337 height 17
type input "17943"
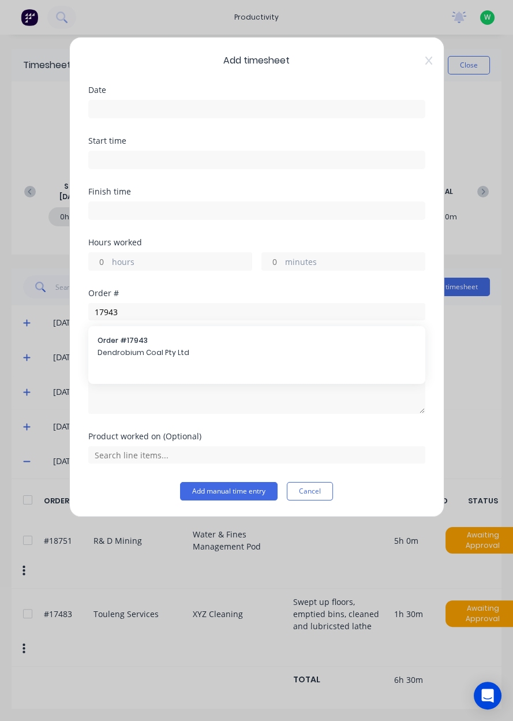
click at [198, 348] on span "Dendrobium Coal Pty Ltd" at bounding box center [256, 352] width 318 height 10
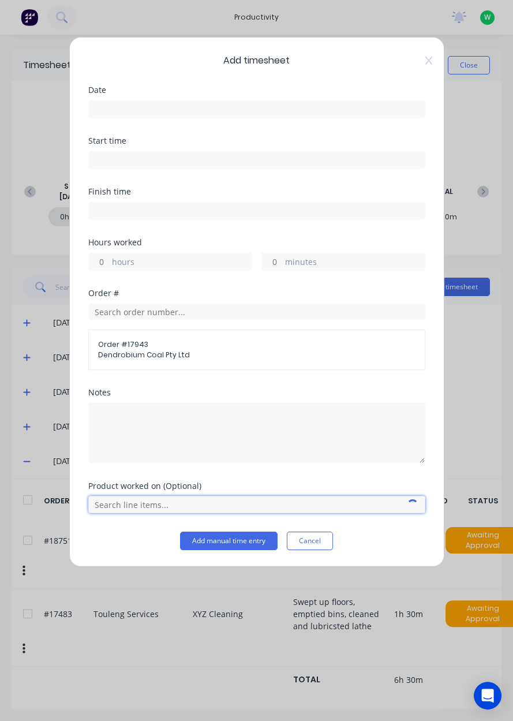
click at [193, 497] on input "text" at bounding box center [256, 504] width 337 height 17
click at [99, 262] on input "hours" at bounding box center [99, 261] width 20 height 17
type input "1"
click at [277, 257] on input "minutes" at bounding box center [272, 261] width 20 height 17
type input "30"
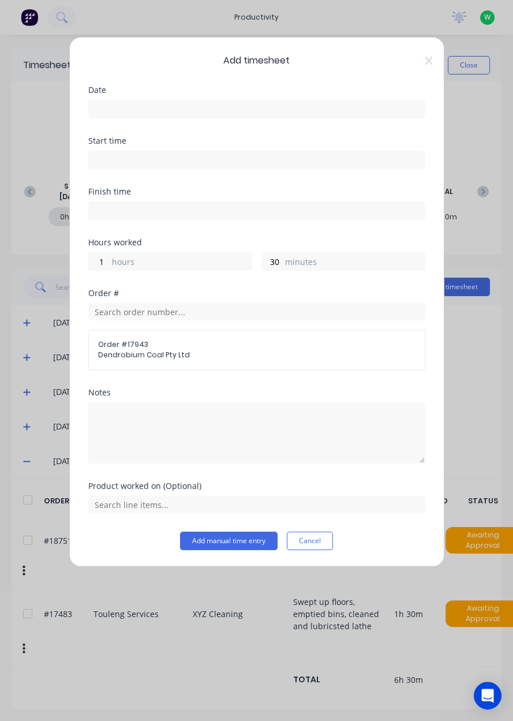
click at [145, 127] on div "Date" at bounding box center [256, 111] width 337 height 51
click at [177, 108] on input at bounding box center [257, 108] width 336 height 17
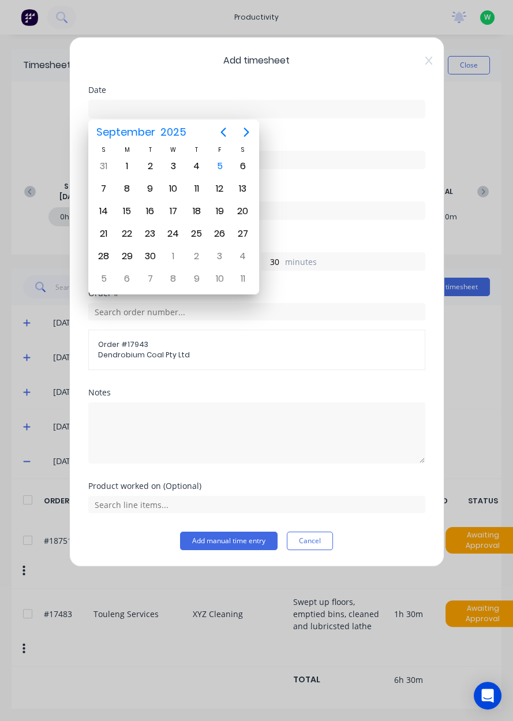
click at [217, 167] on div "5" at bounding box center [219, 165] width 17 height 17
type input "[DATE]"
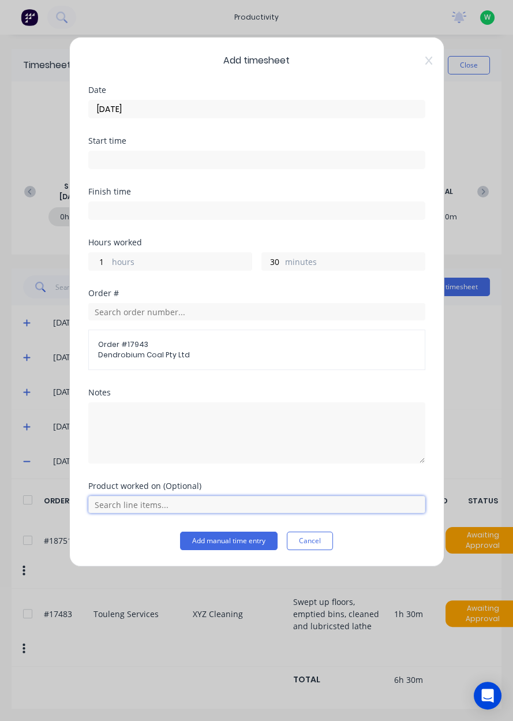
click at [347, 504] on input "text" at bounding box center [256, 504] width 337 height 17
click at [196, 478] on span "AFC Pan Overhaul" at bounding box center [266, 475] width 300 height 10
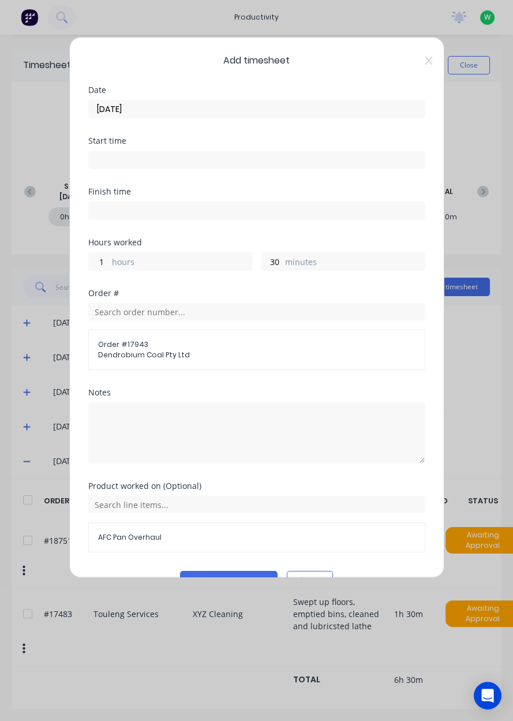
click at [251, 577] on div "Add timesheet Date 05/09/2025 Start time Finish time Hours worked 1 hours 30 mi…" at bounding box center [256, 307] width 375 height 541
click at [261, 575] on button "Add manual time entry" at bounding box center [228, 580] width 97 height 18
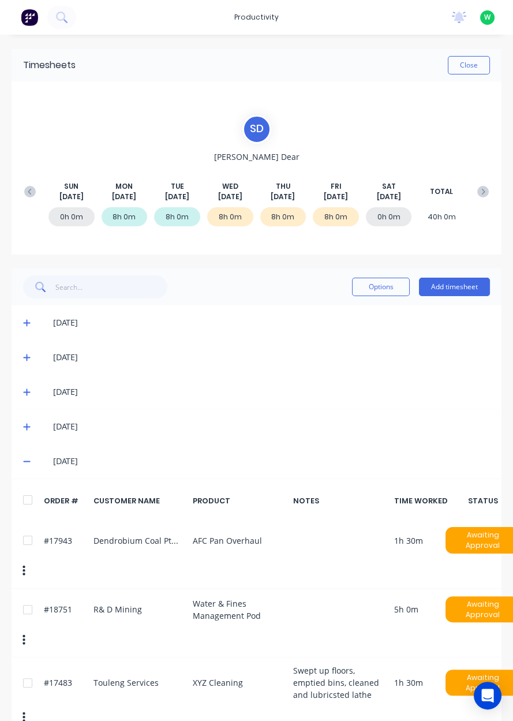
scroll to position [1, 0]
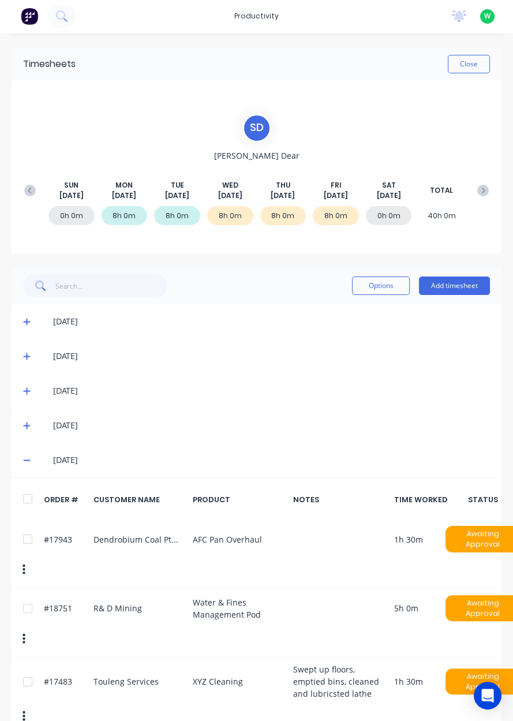
click at [484, 57] on button "Close" at bounding box center [469, 64] width 42 height 18
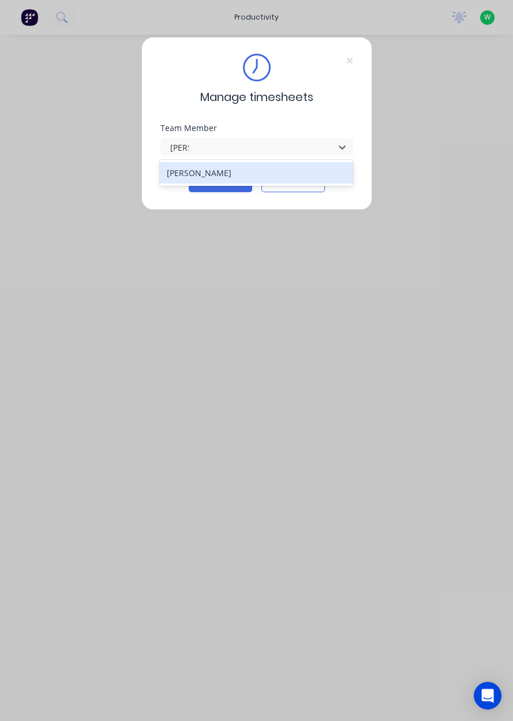
click at [236, 168] on div "[PERSON_NAME]" at bounding box center [256, 172] width 193 height 21
type input "[PERSON_NAME]"
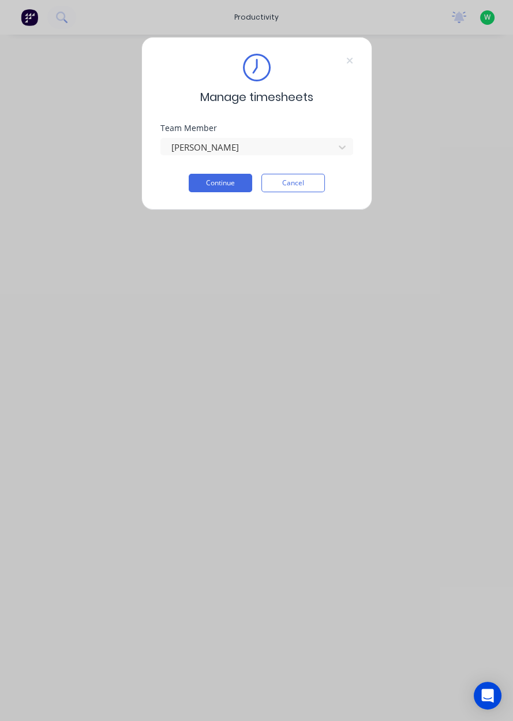
click at [221, 185] on button "Continue" at bounding box center [220, 183] width 63 height 18
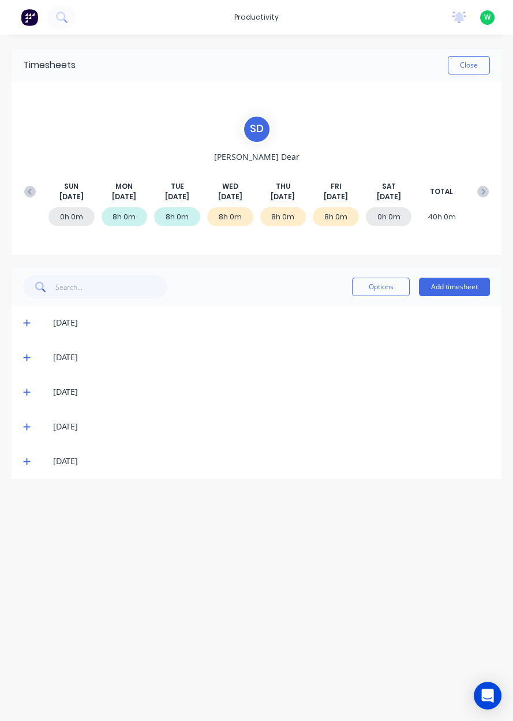
click at [26, 461] on icon at bounding box center [26, 461] width 7 height 7
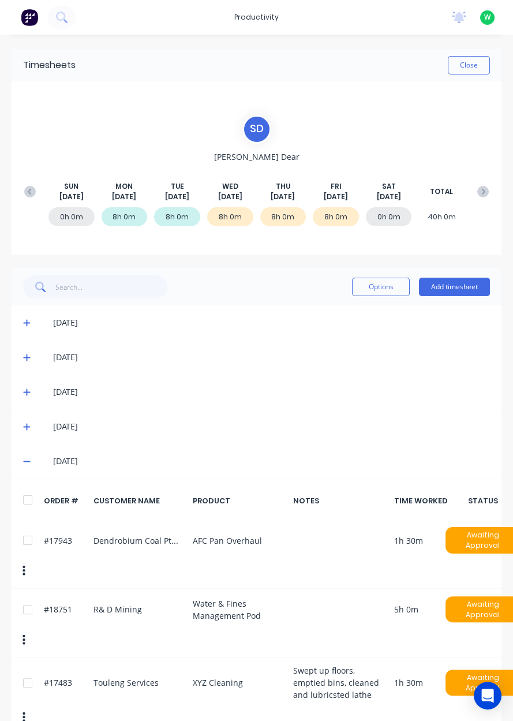
scroll to position [1, 0]
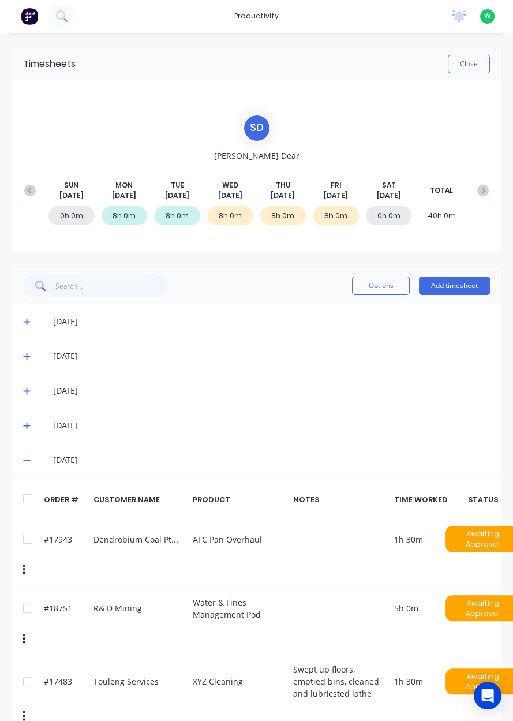
click at [27, 460] on icon at bounding box center [26, 460] width 7 height 1
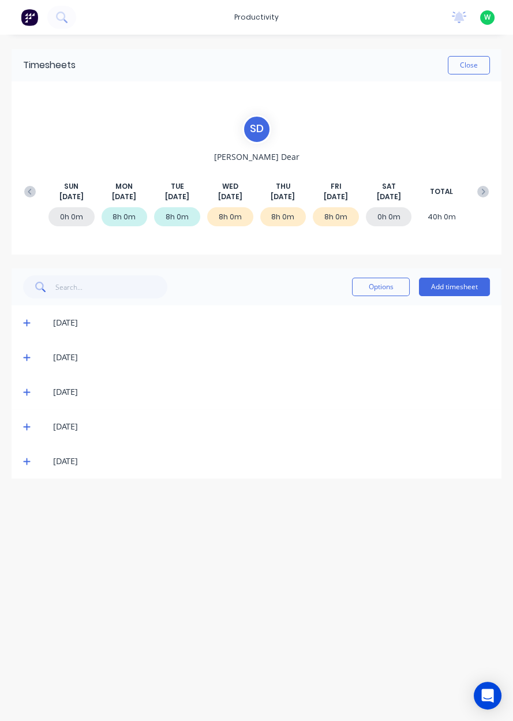
click at [25, 461] on icon at bounding box center [26, 461] width 7 height 7
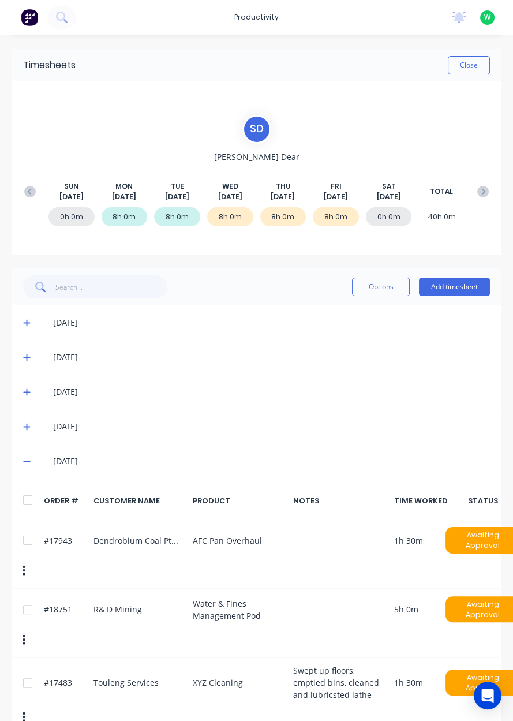
scroll to position [1, 0]
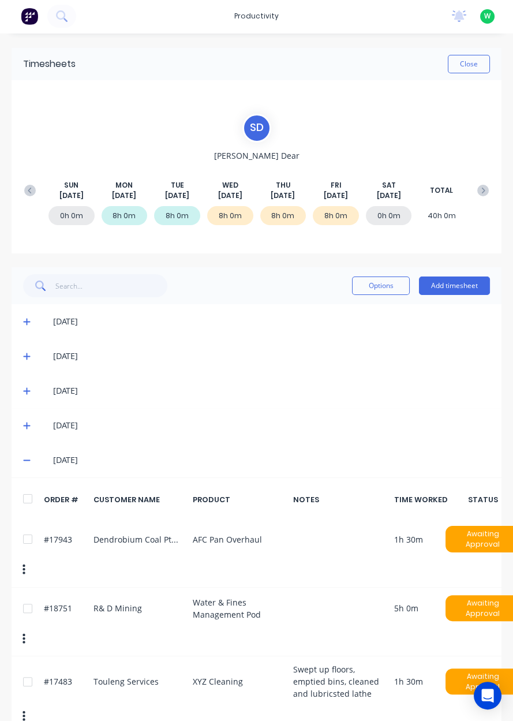
click at [29, 446] on div "[DATE]" at bounding box center [257, 459] width 490 height 35
click at [28, 460] on icon at bounding box center [26, 460] width 7 height 1
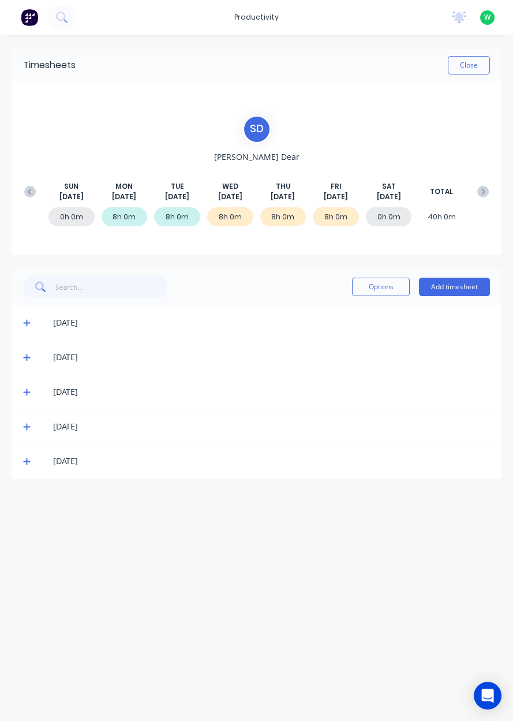
click at [463, 61] on button "Close" at bounding box center [469, 65] width 42 height 18
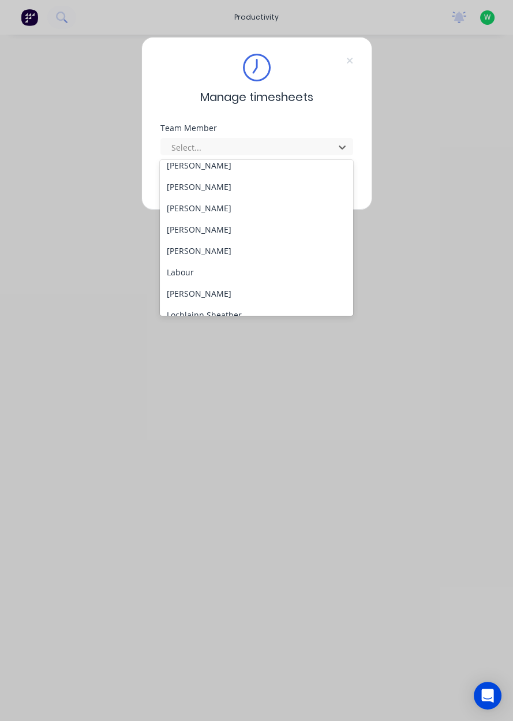
scroll to position [222, 0]
click at [226, 253] on div "[PERSON_NAME]" at bounding box center [256, 249] width 193 height 21
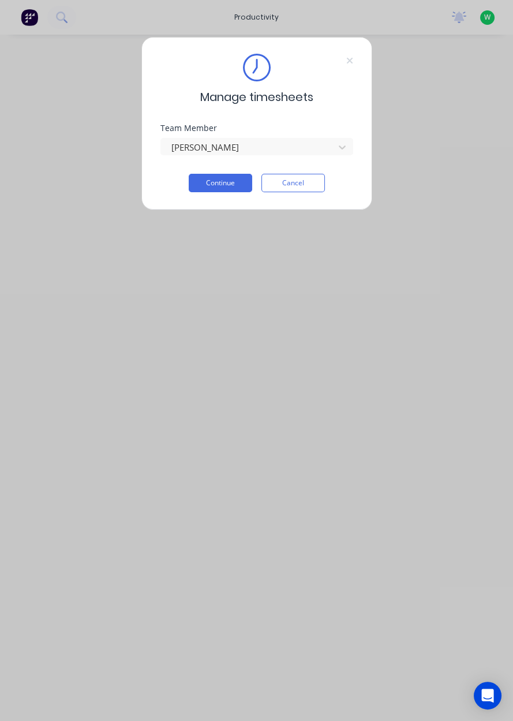
click at [227, 184] on button "Continue" at bounding box center [220, 183] width 63 height 18
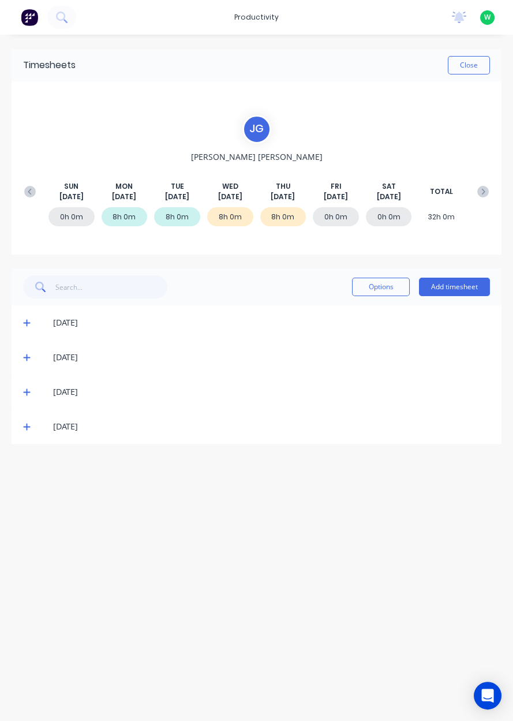
click at [455, 288] on button "Add timesheet" at bounding box center [454, 286] width 71 height 18
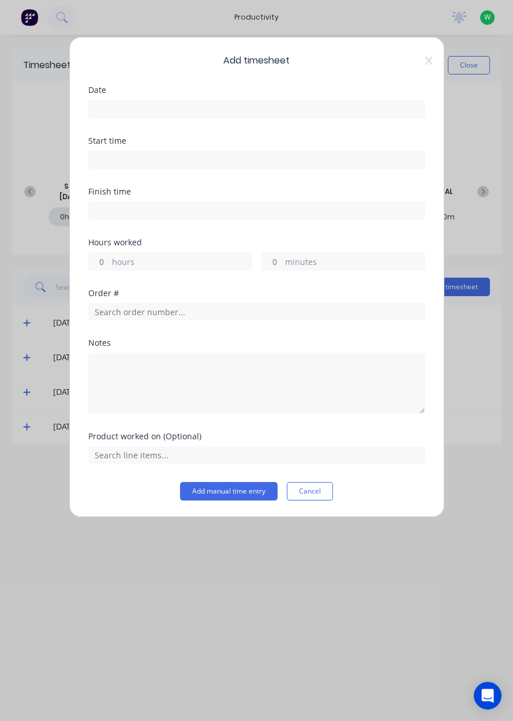
click at [181, 107] on input at bounding box center [257, 108] width 336 height 17
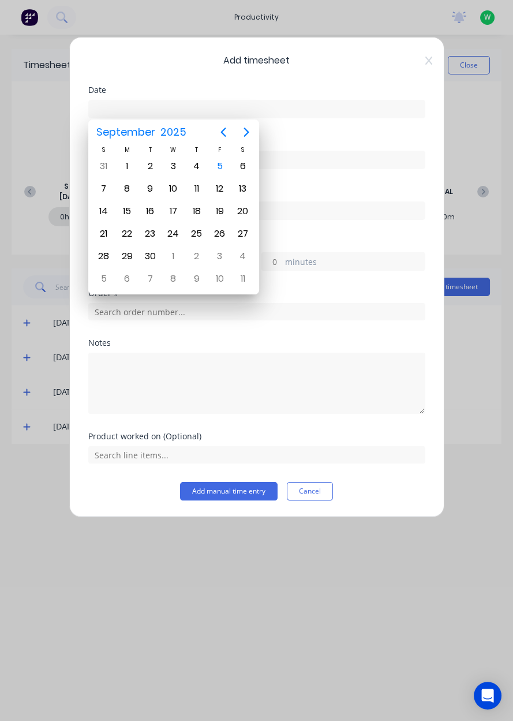
click at [221, 171] on div "5" at bounding box center [219, 165] width 17 height 17
type input "[DATE]"
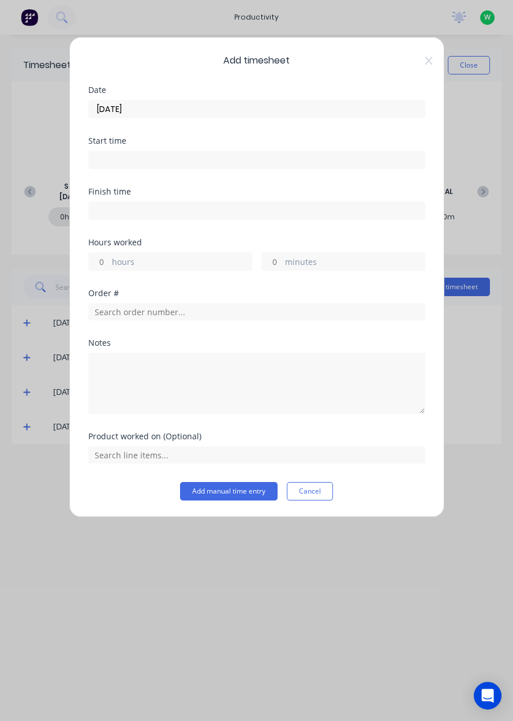
click at [149, 261] on label "hours" at bounding box center [182, 263] width 140 height 14
click at [109, 261] on input "hours" at bounding box center [99, 261] width 20 height 17
type input "9"
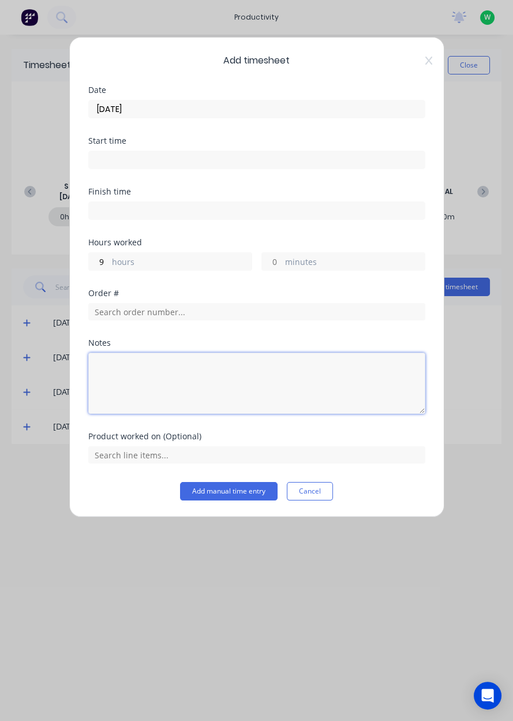
click at [191, 384] on textarea at bounding box center [256, 382] width 337 height 61
type textarea "Dendrobium pans ,Appin west pick up"
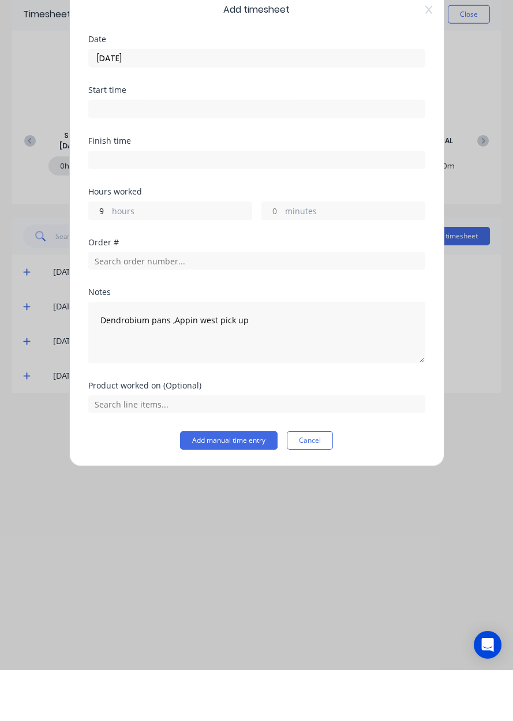
click at [234, 491] on button "Add manual time entry" at bounding box center [228, 491] width 97 height 18
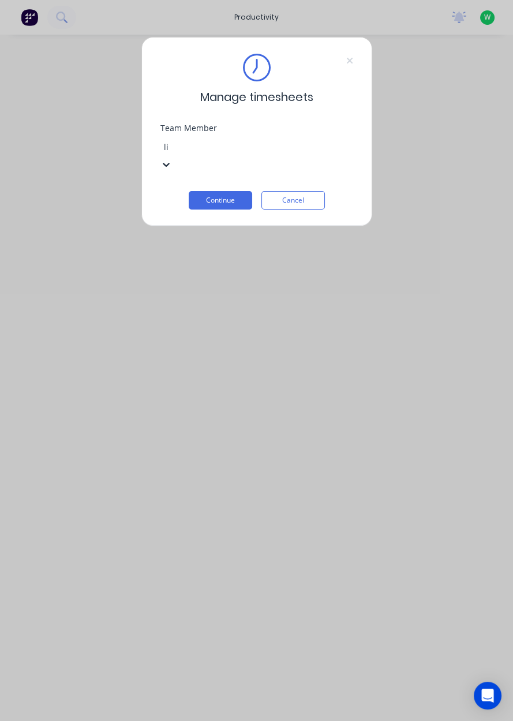
type input "li"
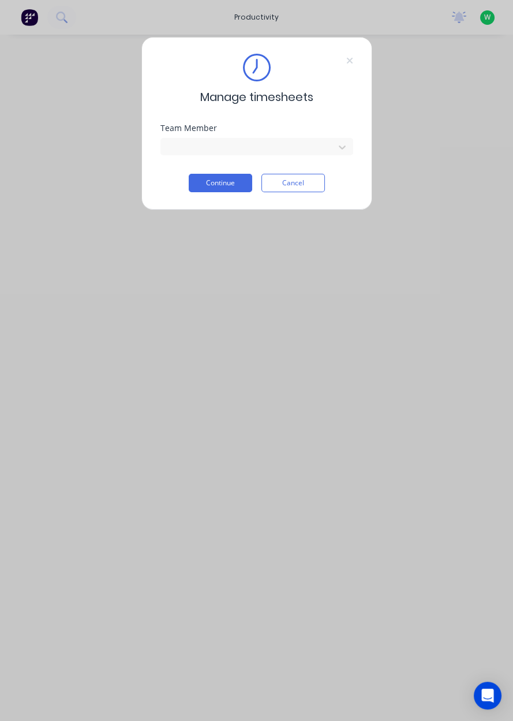
click at [231, 185] on button "Continue" at bounding box center [220, 183] width 63 height 18
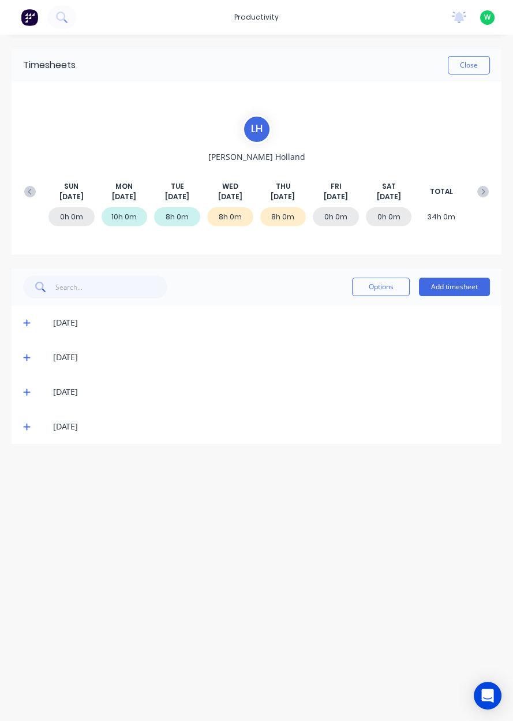
click at [459, 282] on button "Add timesheet" at bounding box center [454, 286] width 71 height 18
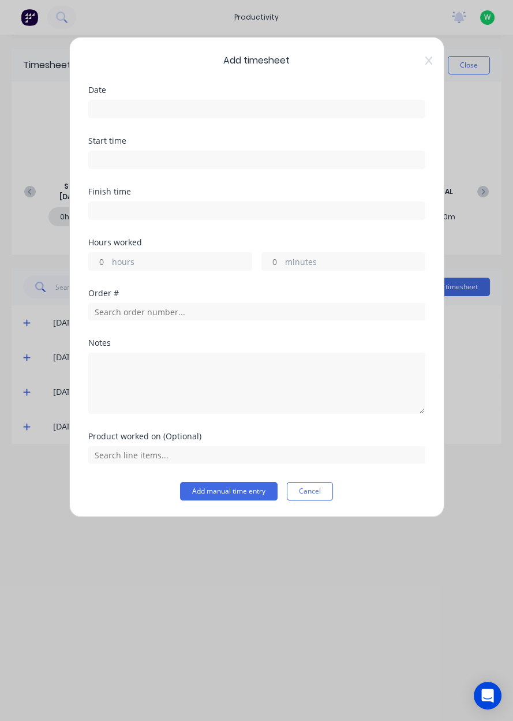
click at [224, 101] on input at bounding box center [257, 108] width 336 height 17
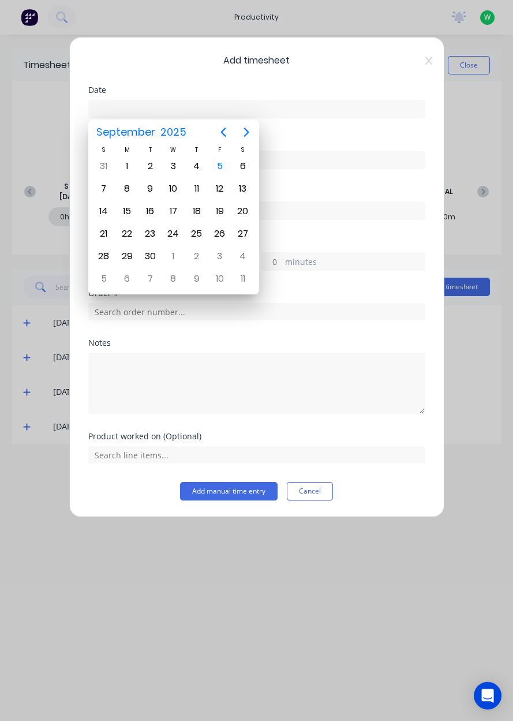
click at [197, 173] on div "4" at bounding box center [196, 165] width 17 height 17
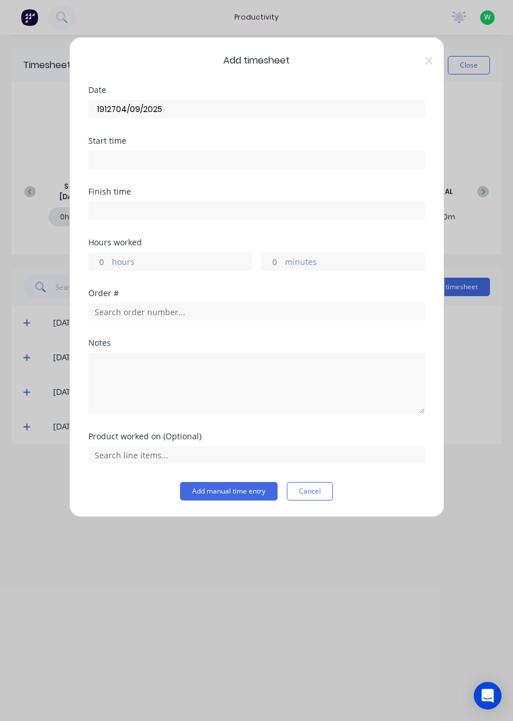
click at [177, 112] on input "1912704/09/2025" at bounding box center [257, 108] width 336 height 17
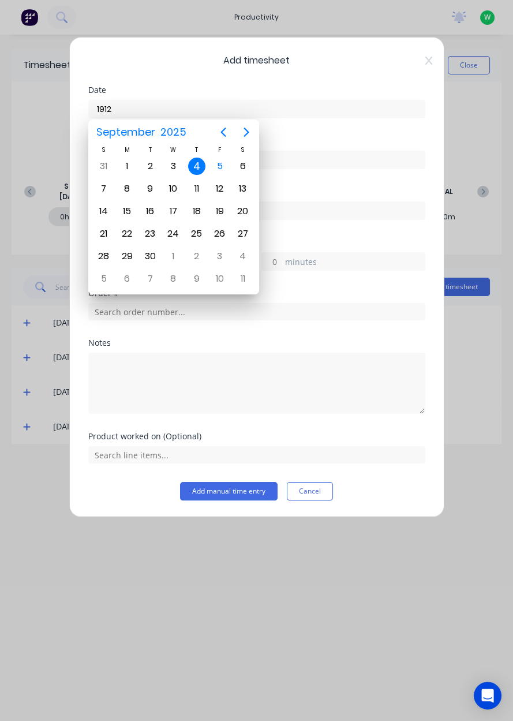
type input "191"
click at [191, 171] on div "4" at bounding box center [196, 165] width 17 height 17
type input "[DATE]"
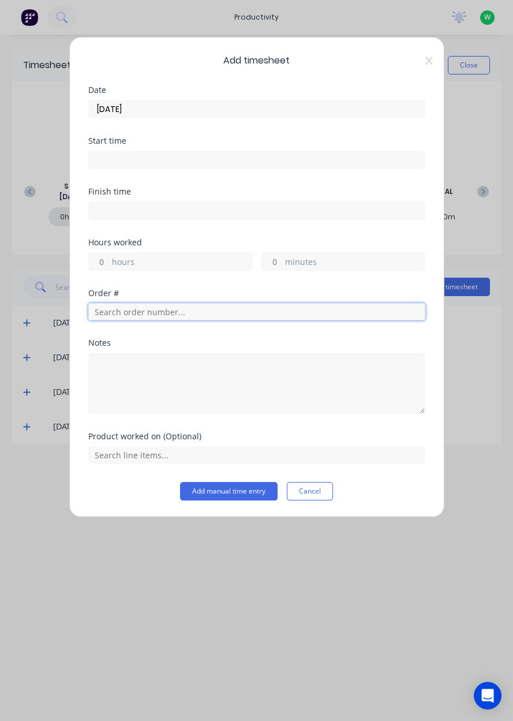
click at [106, 306] on input "text" at bounding box center [256, 311] width 337 height 17
type input "19127"
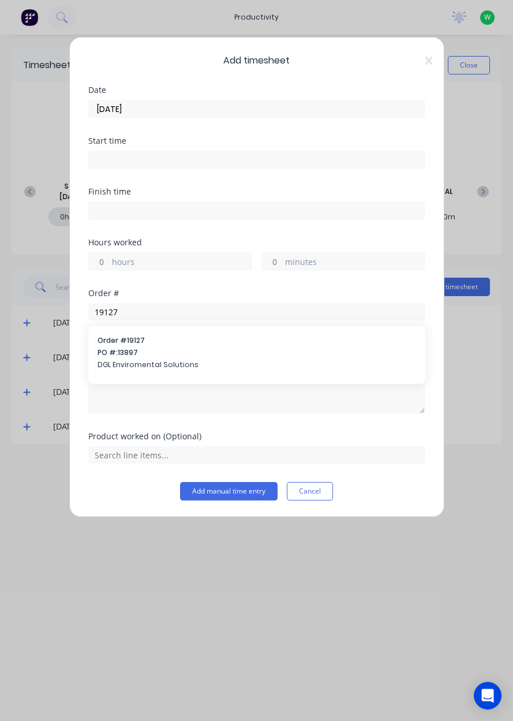
click at [107, 347] on span "PO #: 13897" at bounding box center [256, 352] width 318 height 10
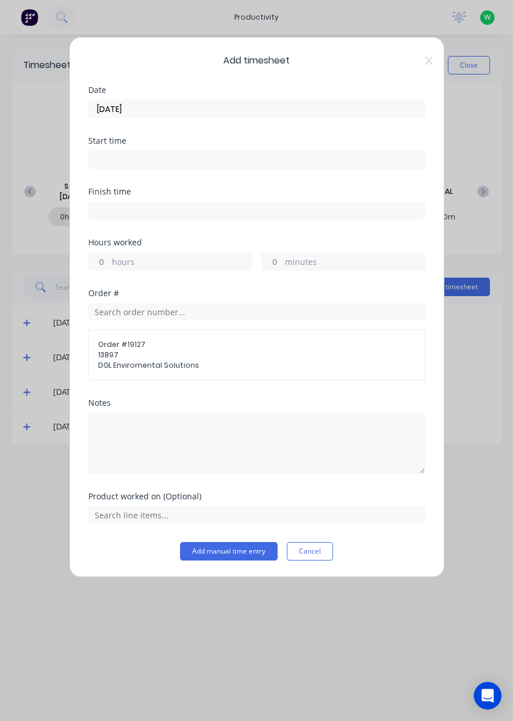
click at [113, 264] on label "hours" at bounding box center [182, 263] width 140 height 14
click at [109, 264] on input "hours" at bounding box center [99, 261] width 20 height 17
type input "1"
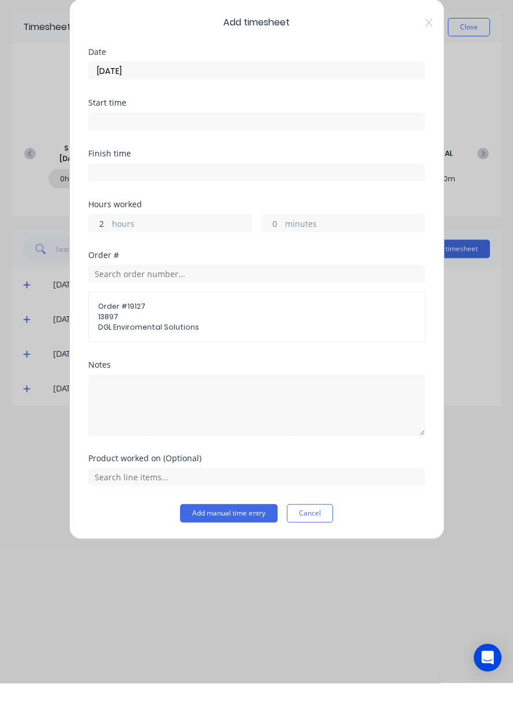
type input "2"
click at [110, 516] on input "text" at bounding box center [256, 514] width 337 height 17
click at [122, 486] on span "Repair ss flat bar conveyor" at bounding box center [266, 486] width 300 height 10
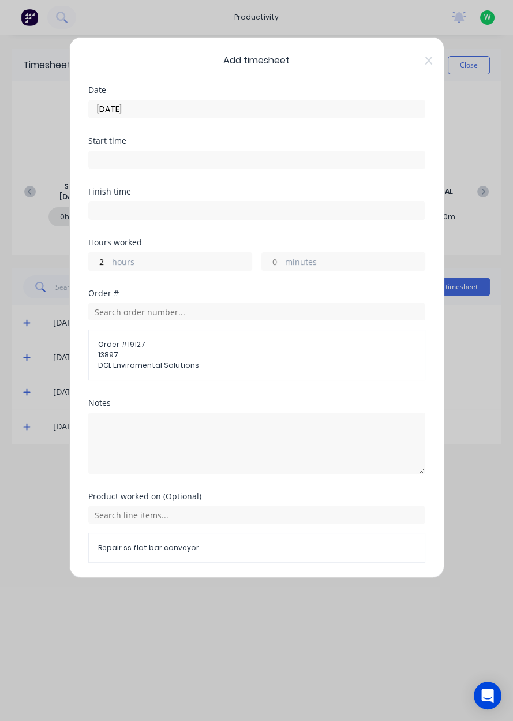
click at [199, 588] on button "Add manual time entry" at bounding box center [228, 590] width 97 height 18
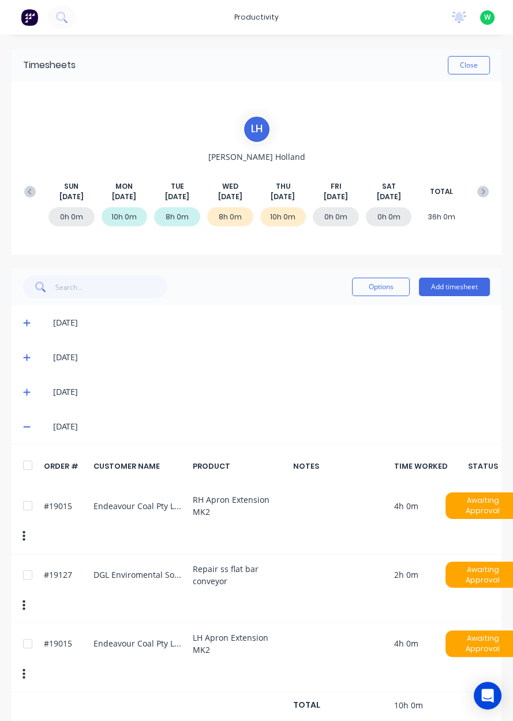
click at [33, 362] on span at bounding box center [29, 357] width 12 height 12
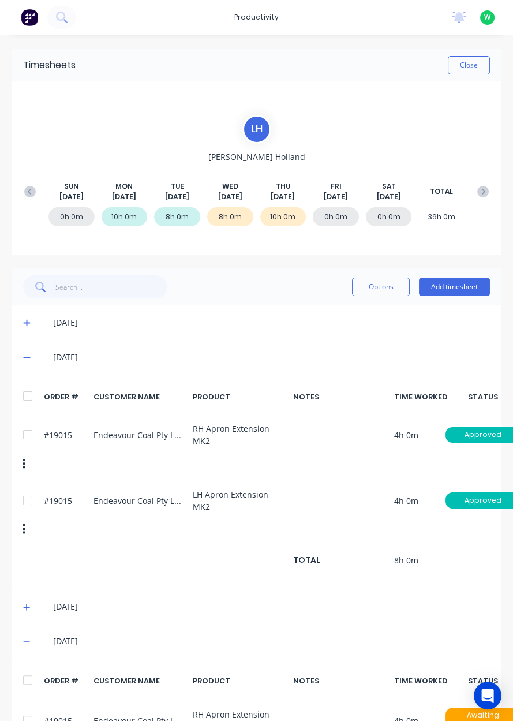
click at [461, 294] on button "Add timesheet" at bounding box center [454, 286] width 71 height 18
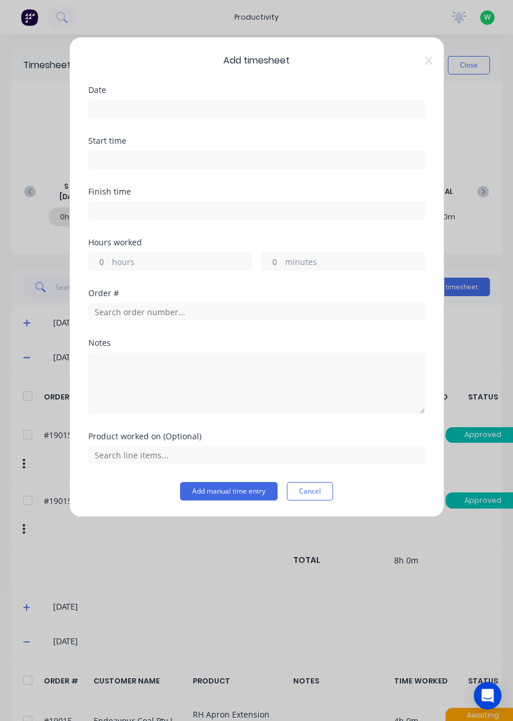
click at [175, 265] on label "hours" at bounding box center [182, 263] width 140 height 14
click at [109, 265] on input "hours" at bounding box center [99, 261] width 20 height 17
type input "6.5"
click at [252, 310] on input "text" at bounding box center [256, 311] width 337 height 17
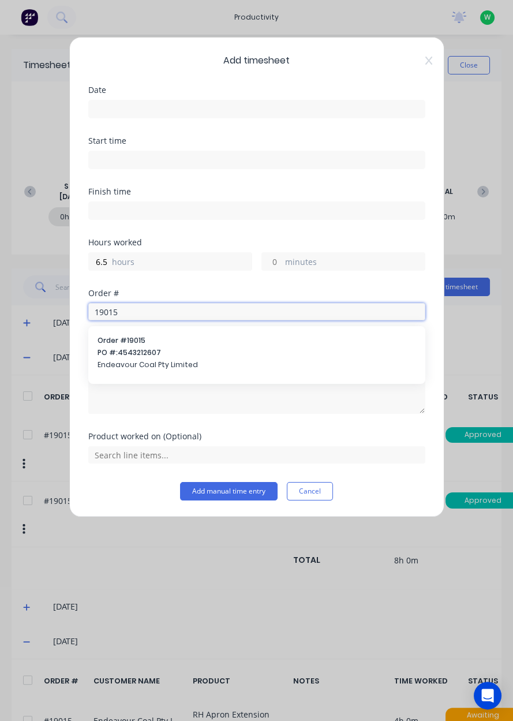
type input "19015"
click at [245, 361] on span "Endeavour Coal Pty Limited" at bounding box center [256, 364] width 318 height 10
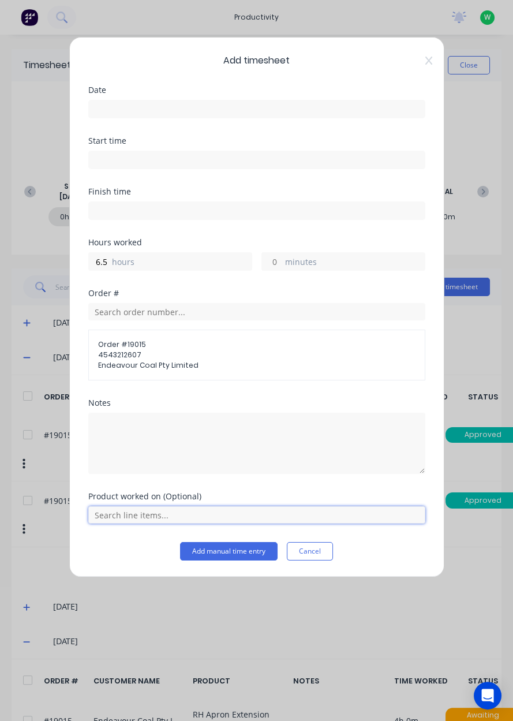
click at [216, 517] on input "text" at bounding box center [256, 514] width 337 height 17
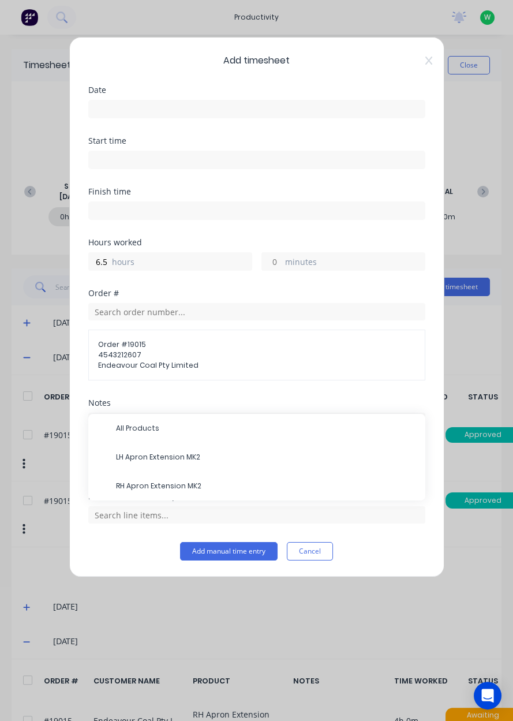
click at [246, 428] on span "All Products" at bounding box center [266, 428] width 300 height 10
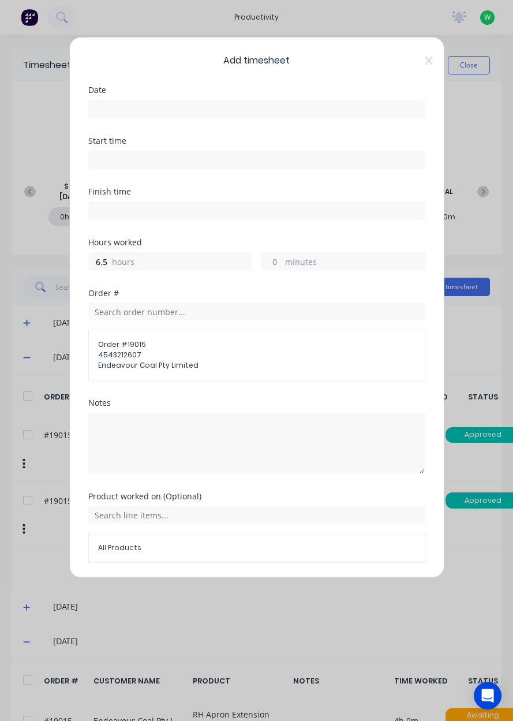
click at [242, 591] on button "Add manual time entry" at bounding box center [228, 590] width 97 height 18
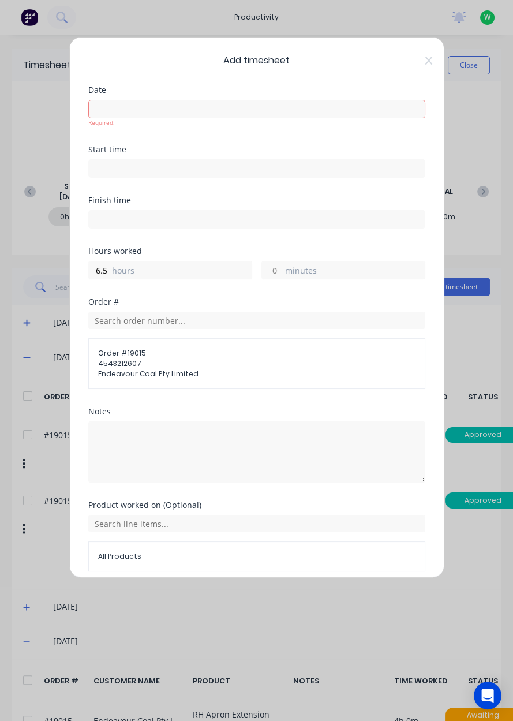
scroll to position [5, 0]
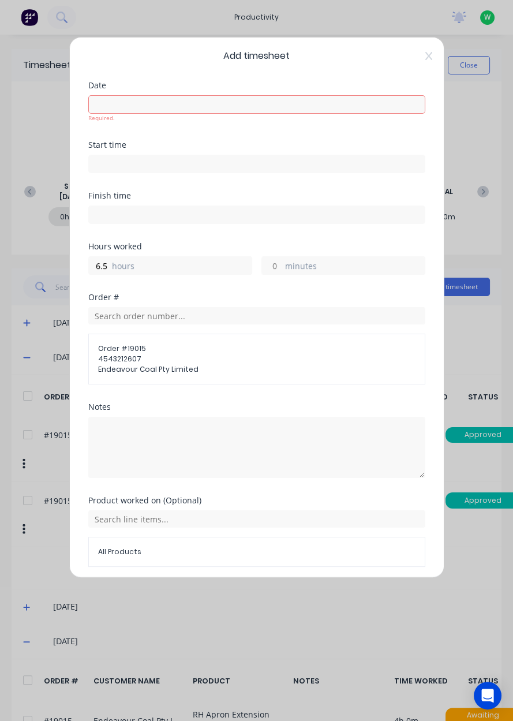
click at [410, 105] on input at bounding box center [257, 104] width 336 height 17
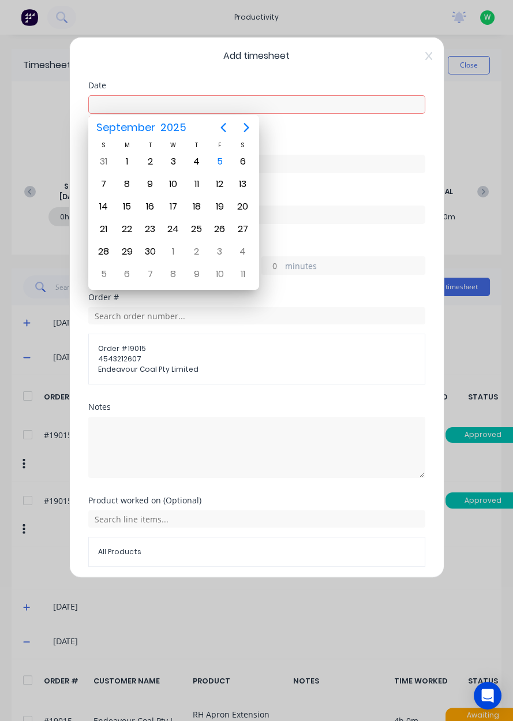
click at [220, 168] on div "5" at bounding box center [219, 161] width 17 height 17
type input "[DATE]"
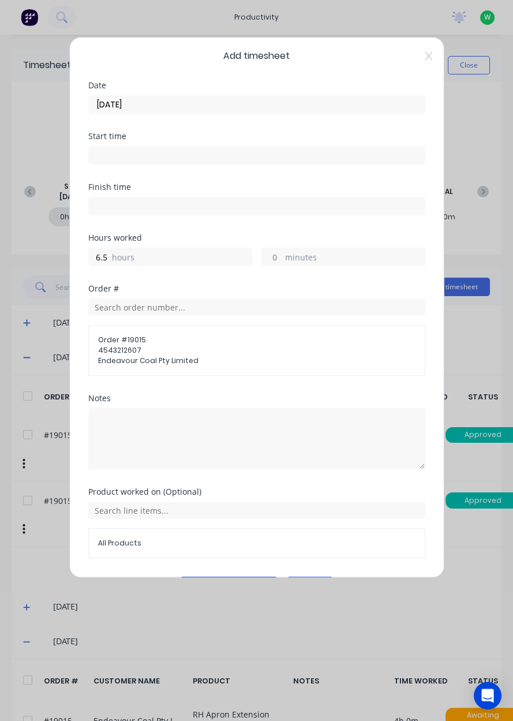
scroll to position [0, 0]
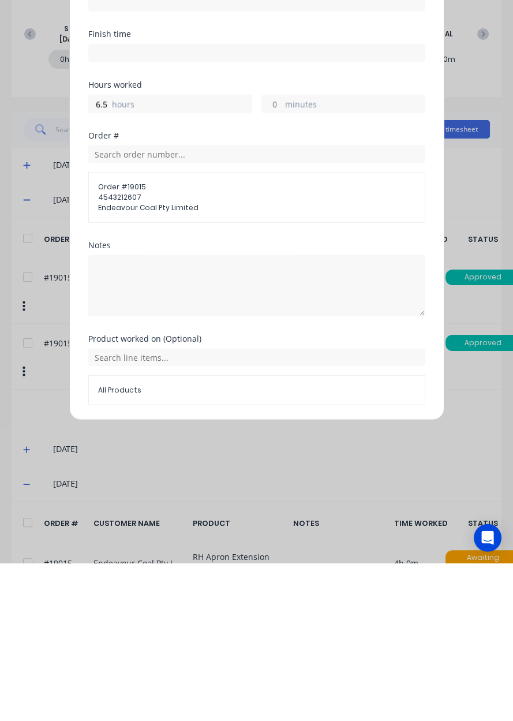
click at [241, 591] on button "Add manual time entry" at bounding box center [228, 590] width 97 height 18
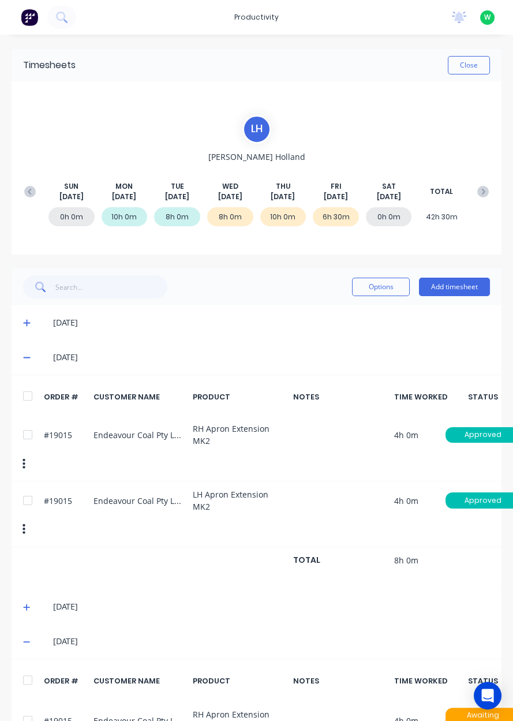
click at [464, 291] on button "Add timesheet" at bounding box center [454, 286] width 71 height 18
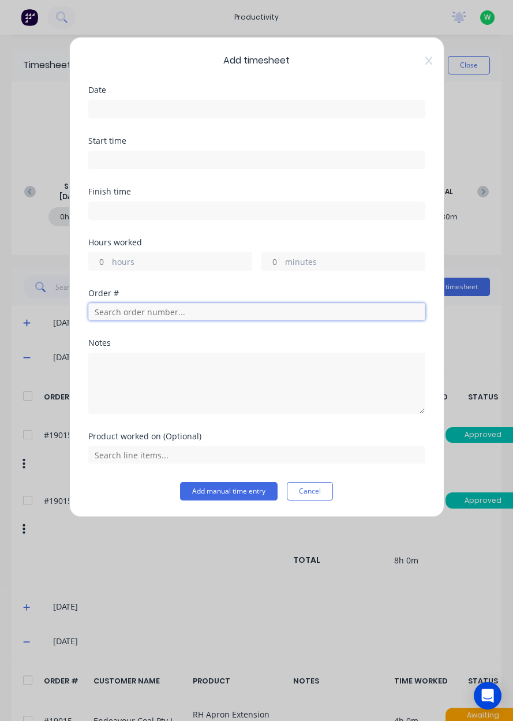
click at [196, 314] on input "text" at bounding box center [256, 311] width 337 height 17
type input "17943"
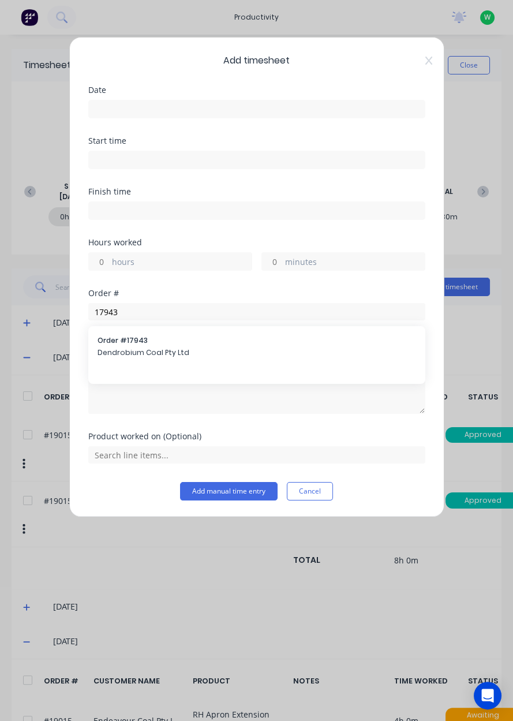
click at [217, 356] on span "Dendrobium Coal Pty Ltd" at bounding box center [256, 352] width 318 height 10
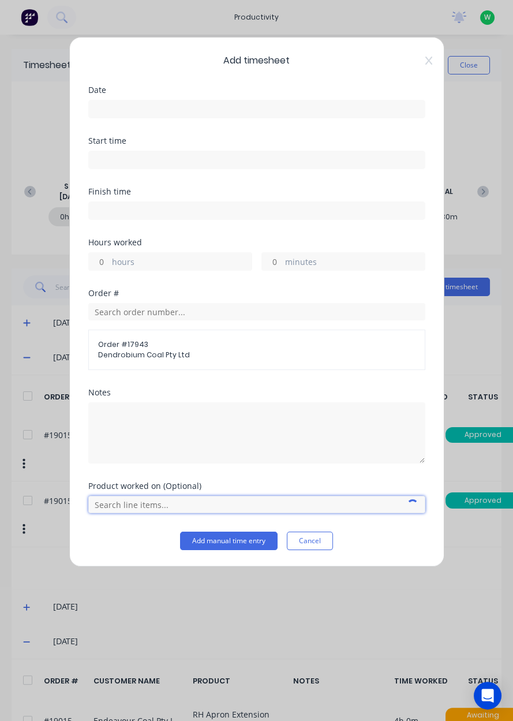
click at [198, 503] on input "text" at bounding box center [256, 504] width 337 height 17
click at [213, 502] on input "text" at bounding box center [256, 504] width 337 height 17
click at [192, 259] on label "hours" at bounding box center [182, 263] width 140 height 14
click at [109, 259] on input "hours" at bounding box center [99, 261] width 20 height 17
type input "1.5"
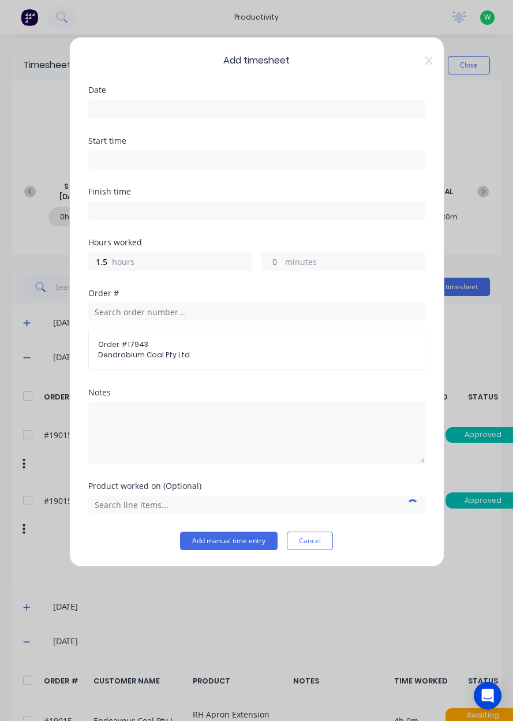
click at [232, 111] on input at bounding box center [257, 108] width 336 height 17
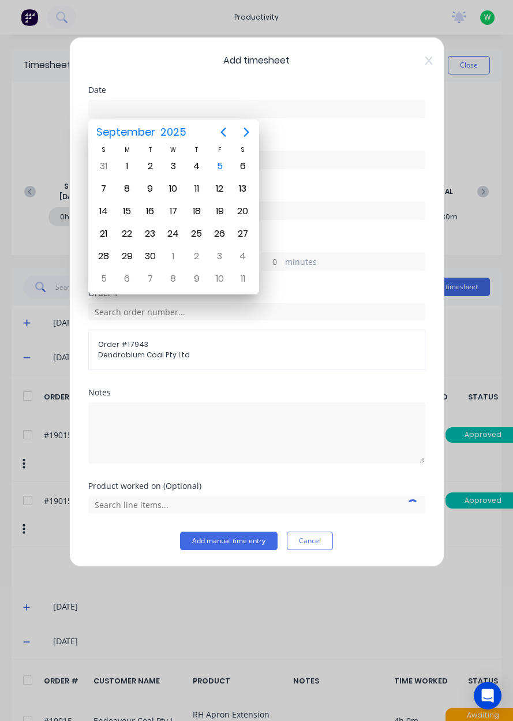
click at [223, 170] on div "5" at bounding box center [219, 165] width 17 height 17
type input "[DATE]"
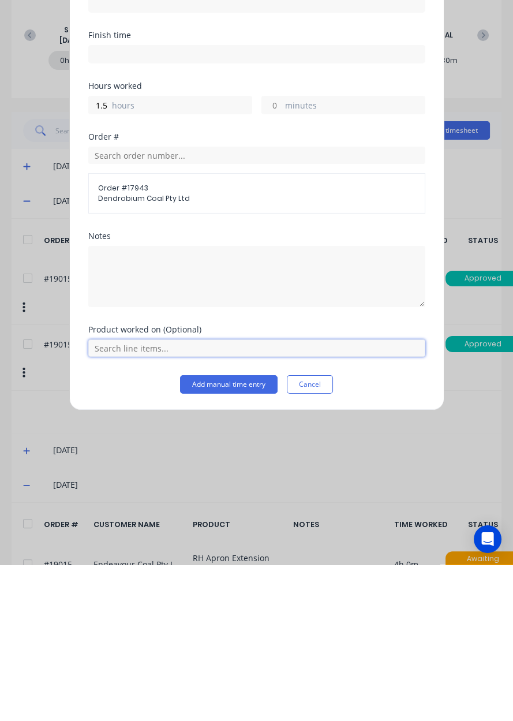
click at [276, 505] on input "text" at bounding box center [256, 504] width 337 height 17
click at [243, 478] on span "AFC Pan Overhaul" at bounding box center [266, 475] width 300 height 10
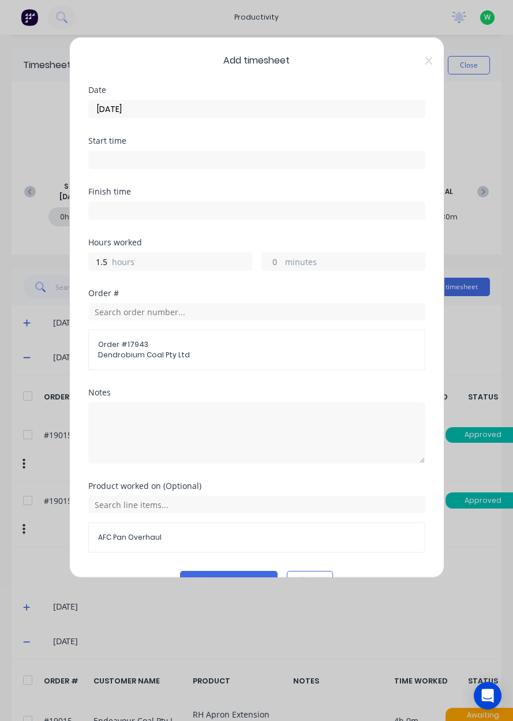
click at [240, 578] on button "Add manual time entry" at bounding box center [228, 580] width 97 height 18
